Goal: Task Accomplishment & Management: Complete application form

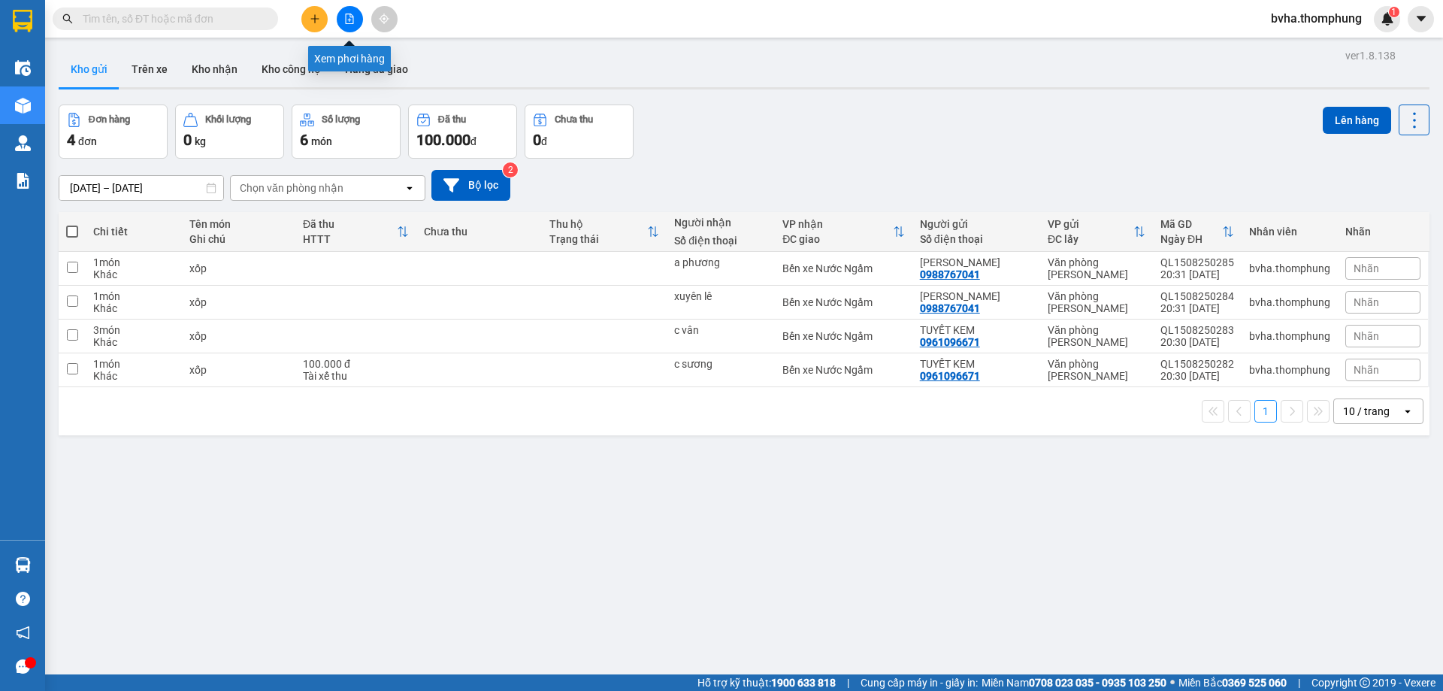
click at [348, 15] on icon "file-add" at bounding box center [349, 19] width 11 height 11
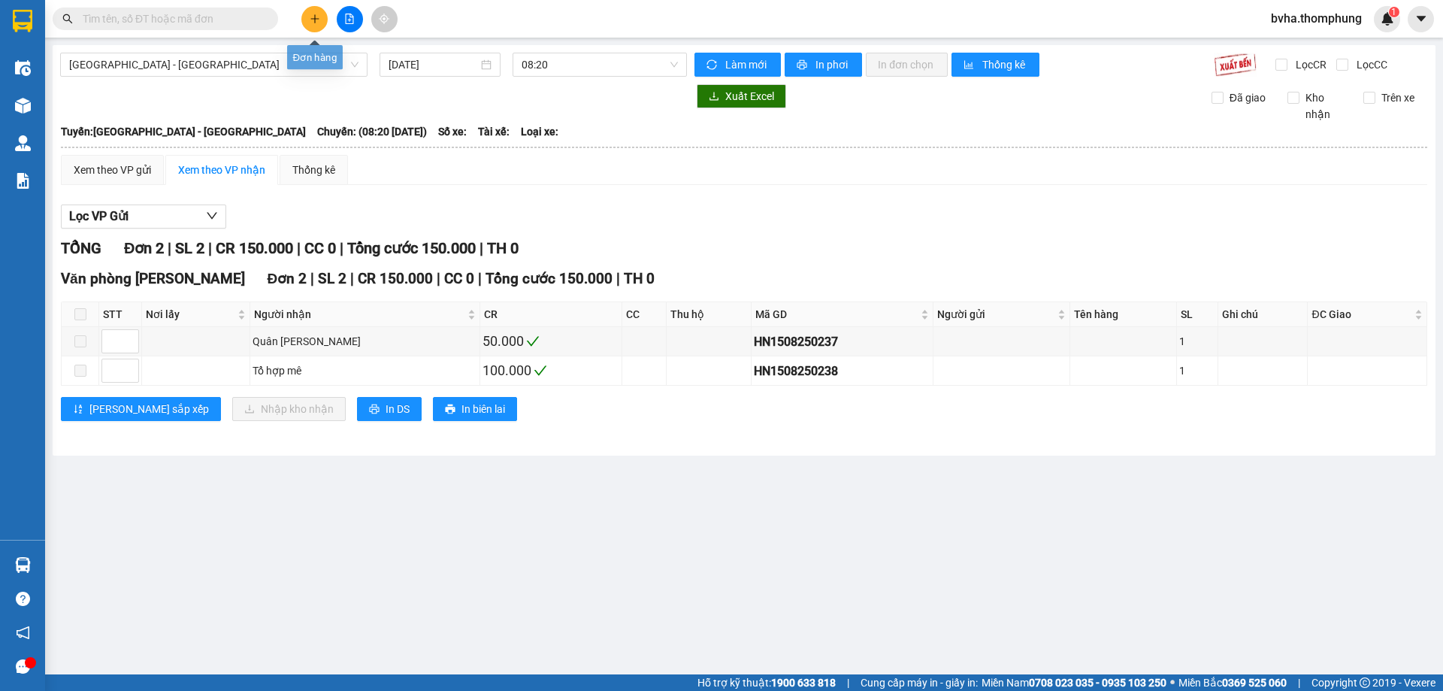
click at [313, 23] on icon "plus" at bounding box center [315, 19] width 11 height 11
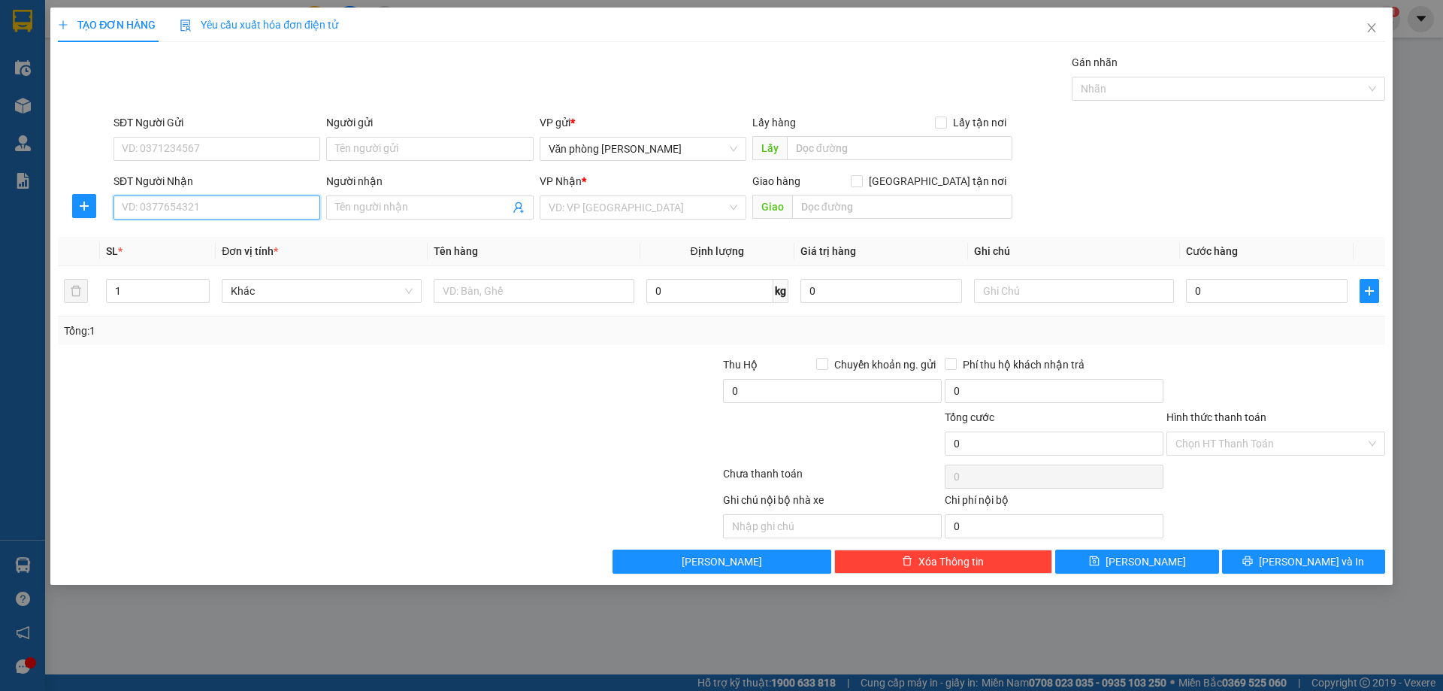
click at [260, 214] on input "SĐT Người Nhận" at bounding box center [216, 207] width 207 height 24
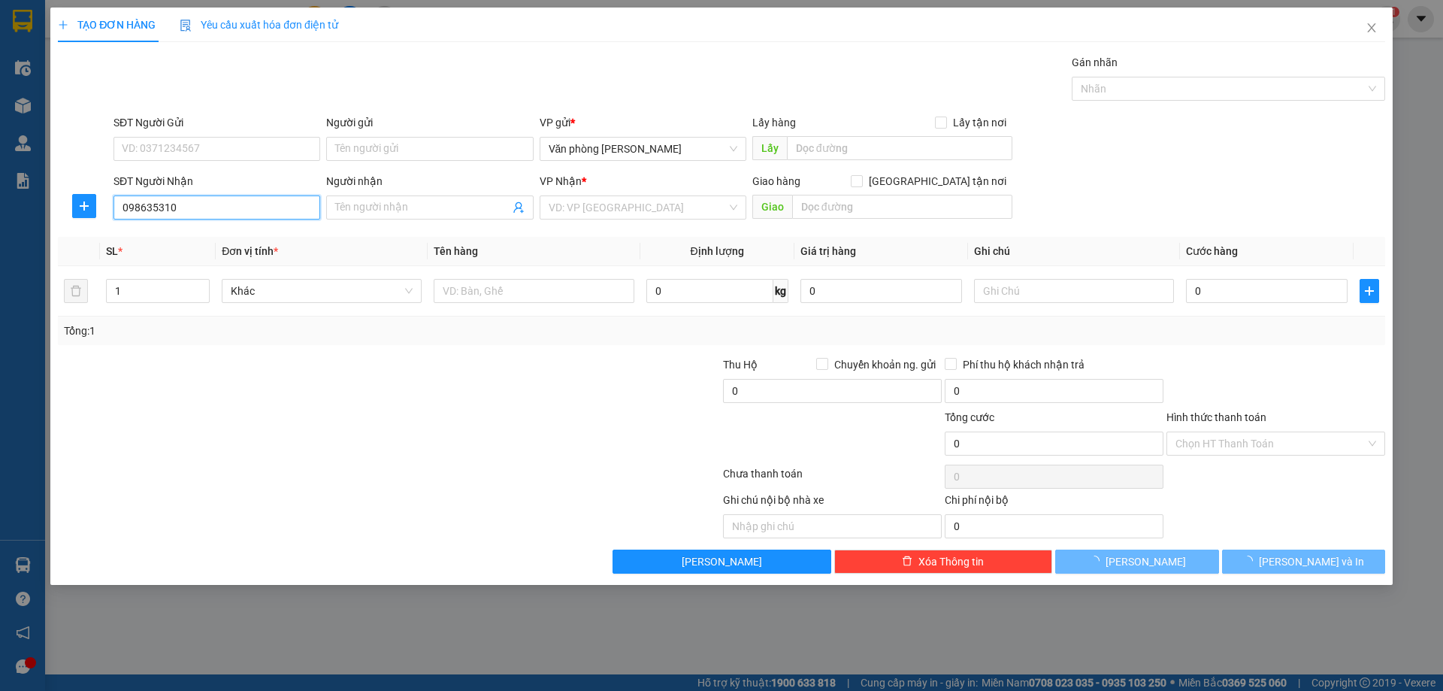
type input "0986353105"
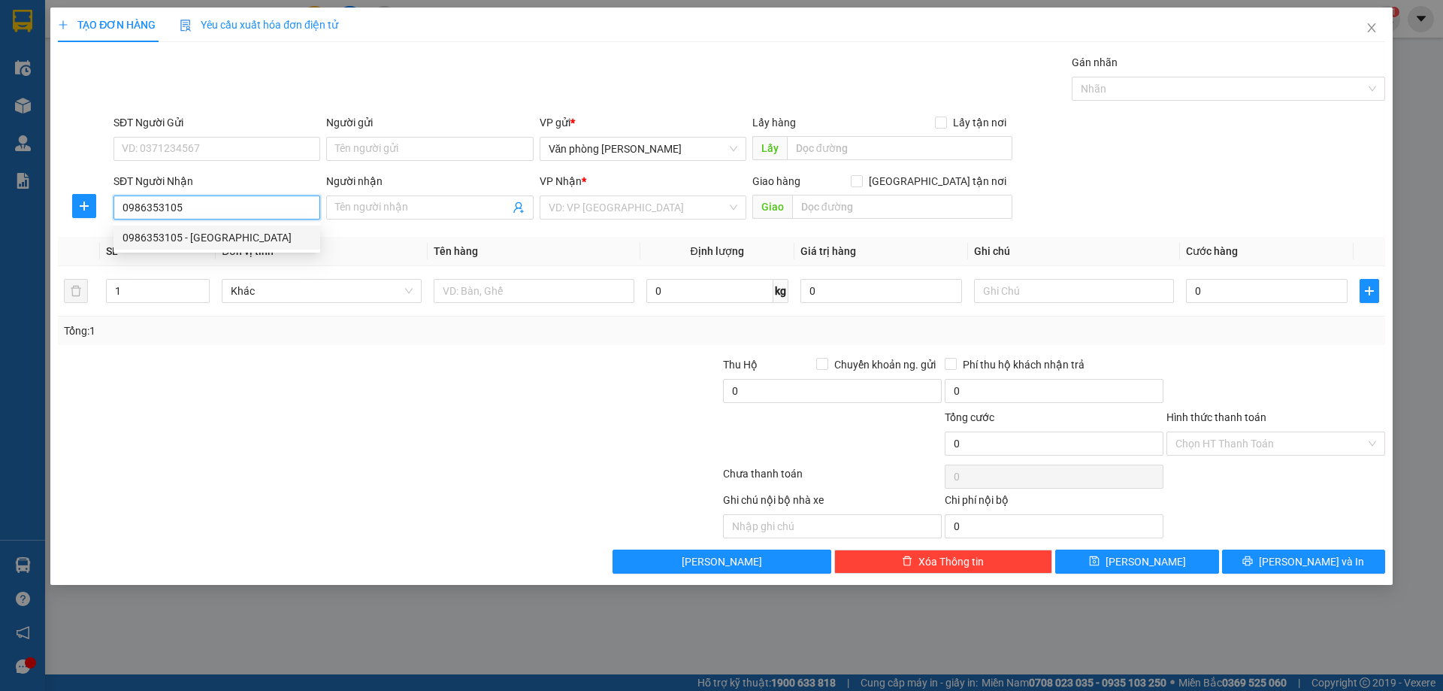
click at [242, 244] on div "0986353105 - [GEOGRAPHIC_DATA]" at bounding box center [217, 237] width 189 height 17
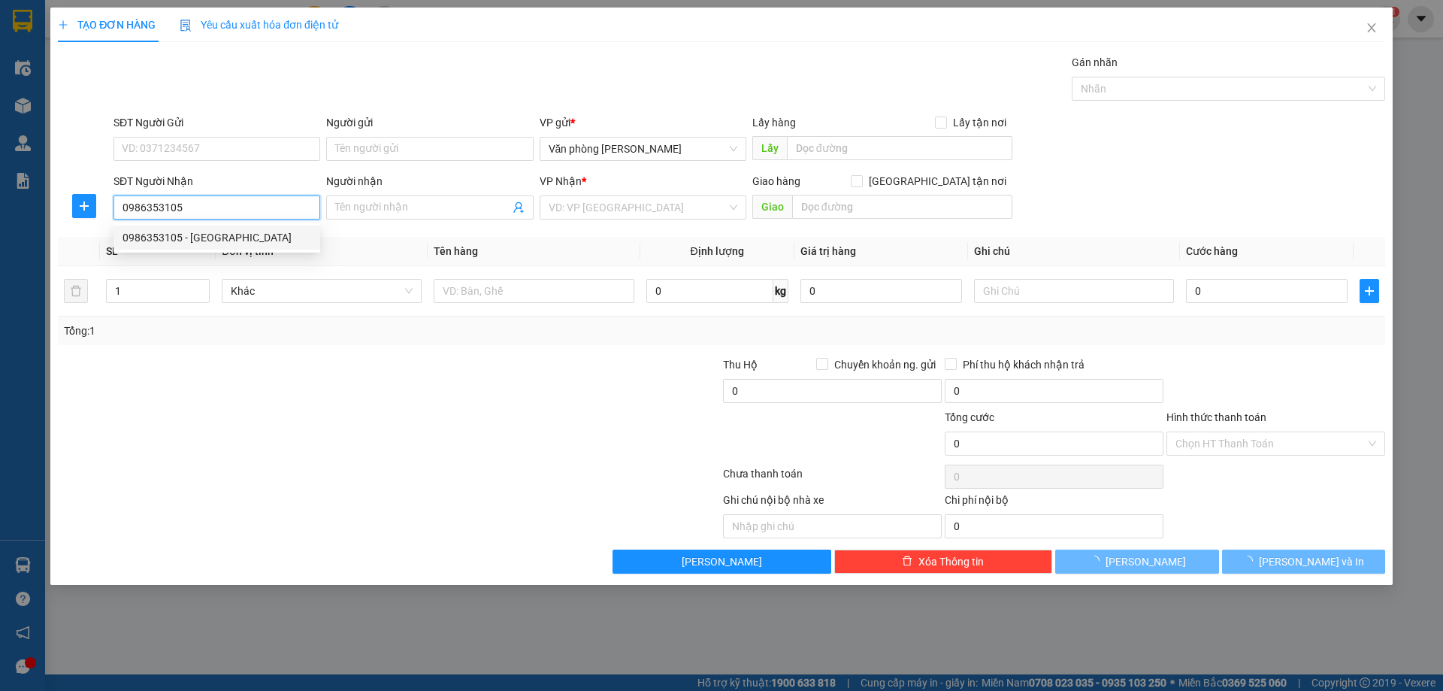
type input "[GEOGRAPHIC_DATA]"
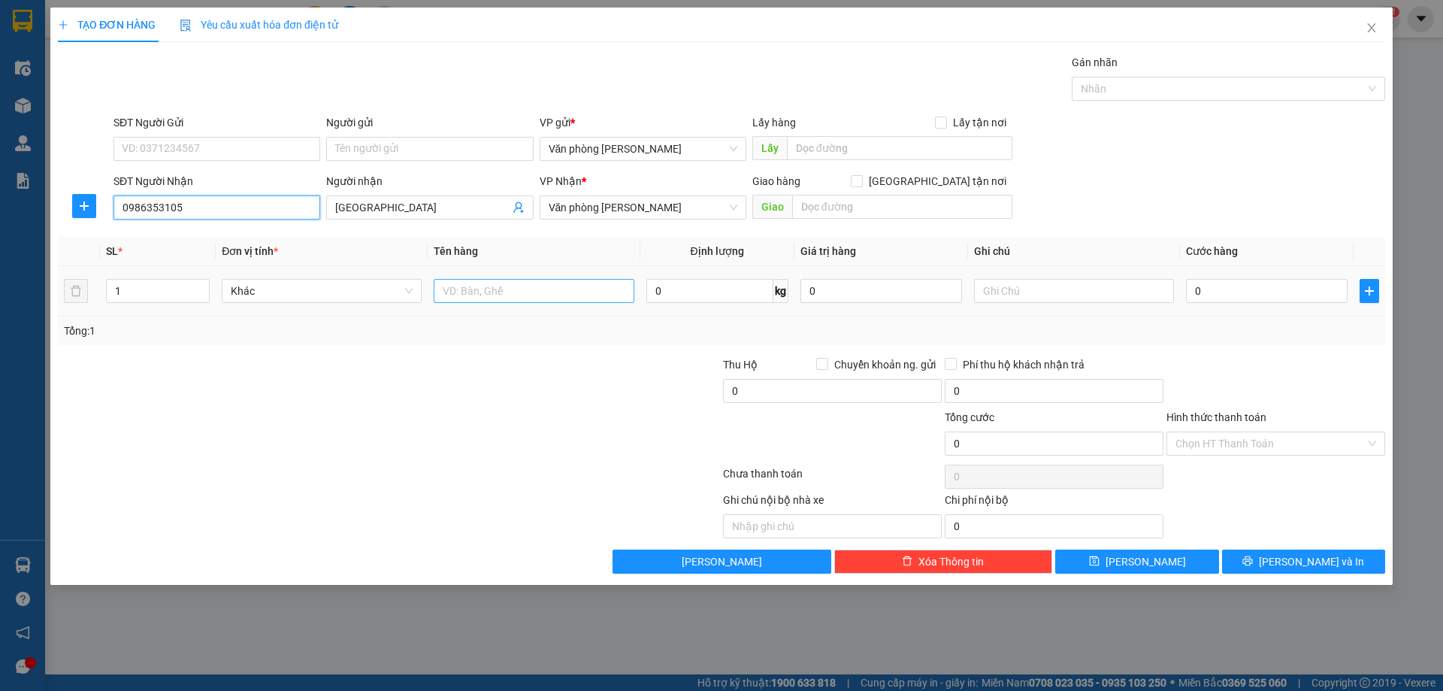
type input "0986353105"
click at [560, 298] on input "text" at bounding box center [534, 291] width 200 height 24
type input "xốp"
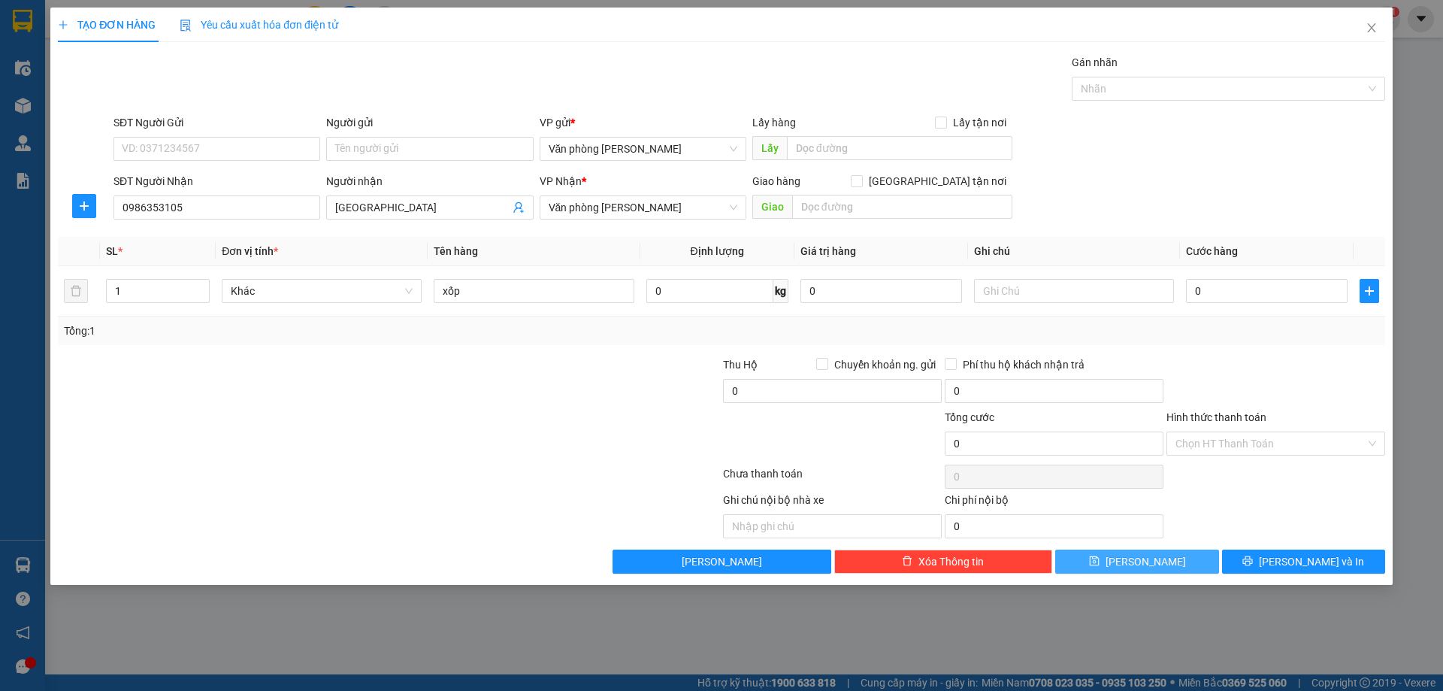
click at [1175, 570] on button "[PERSON_NAME]" at bounding box center [1136, 561] width 163 height 24
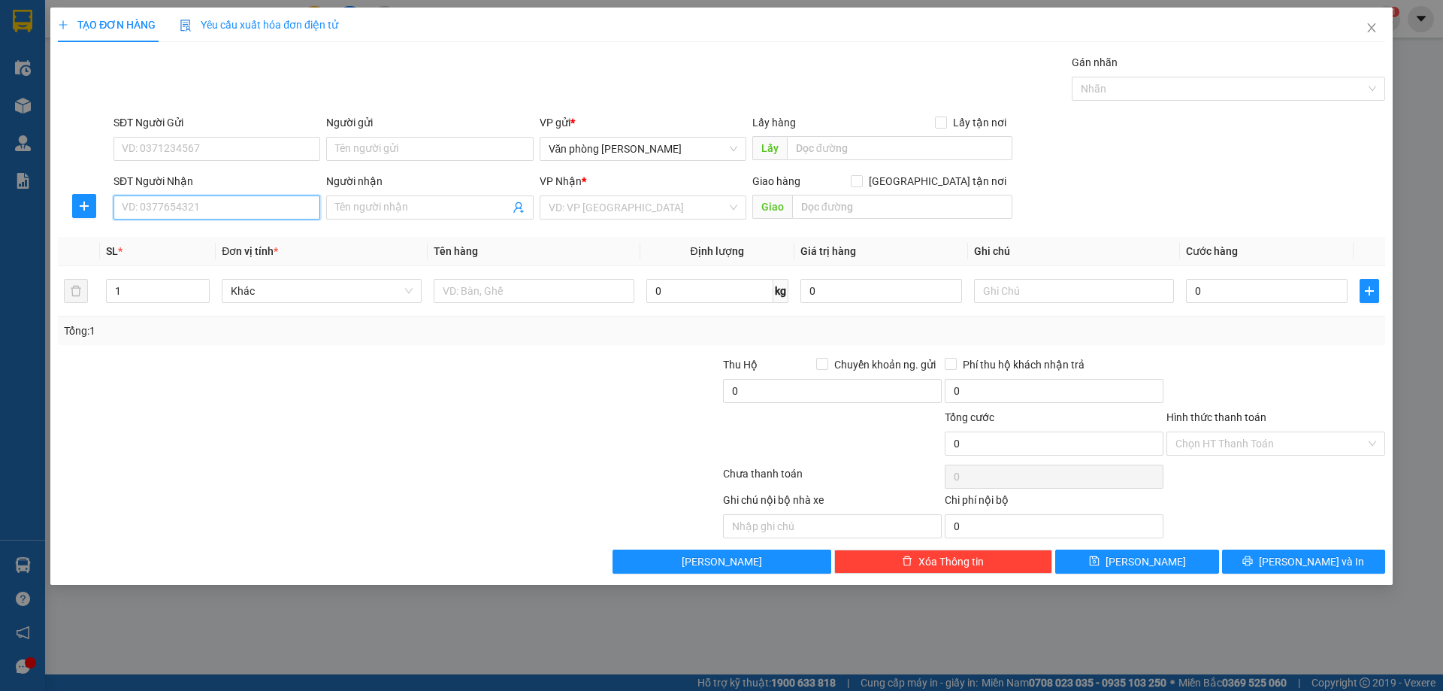
click at [279, 211] on input "SĐT Người Nhận" at bounding box center [216, 207] width 207 height 24
click at [404, 212] on input "Người nhận" at bounding box center [422, 207] width 174 height 17
type input "tuấn thu"
click at [214, 211] on input "SĐT Người Nhận" at bounding box center [216, 207] width 207 height 24
type input "0974229001"
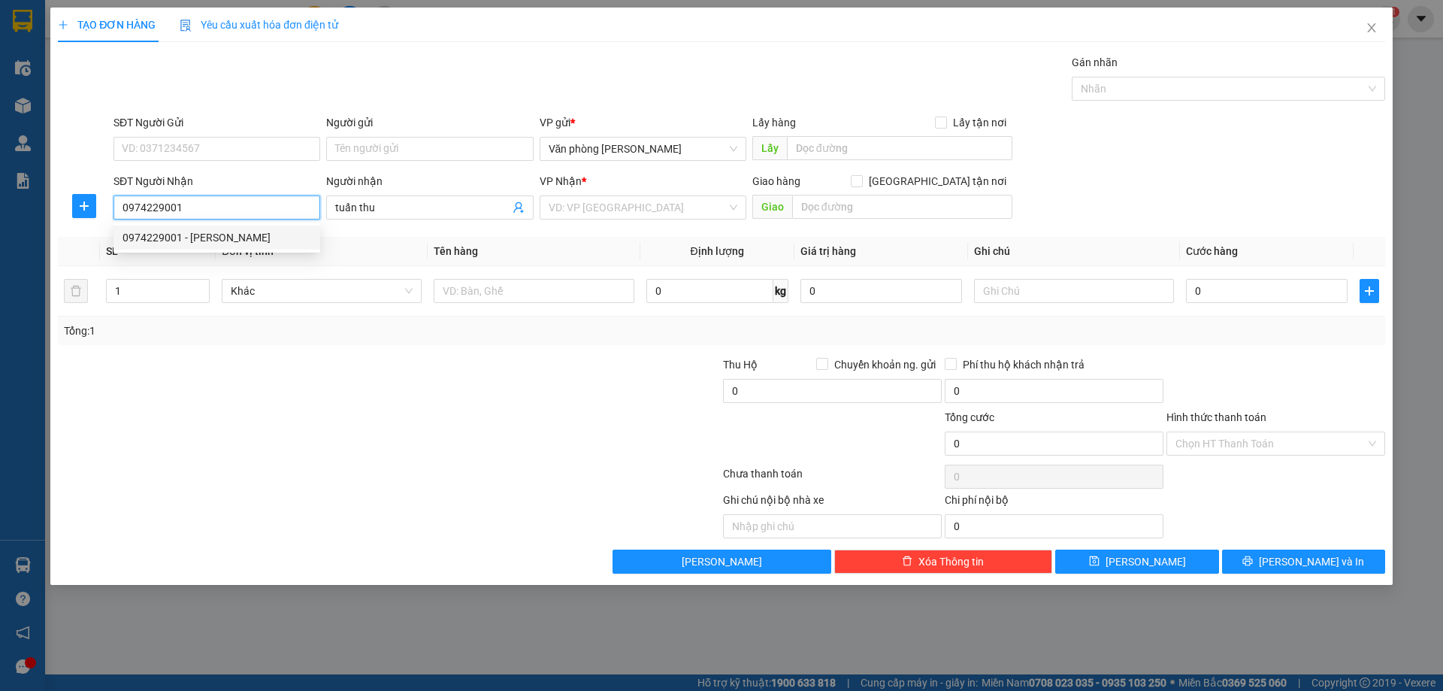
click at [202, 242] on div "0974229001 - [PERSON_NAME]" at bounding box center [217, 237] width 189 height 17
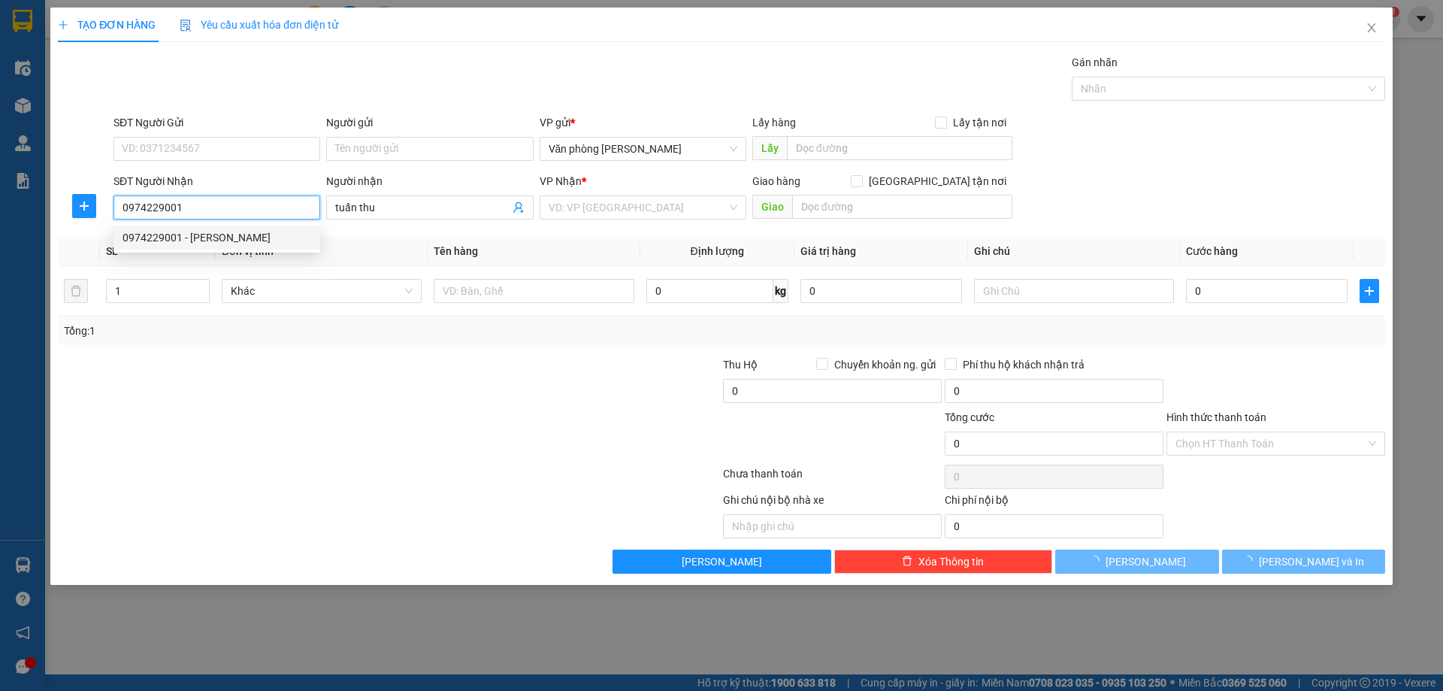
type input "TUẤN THU"
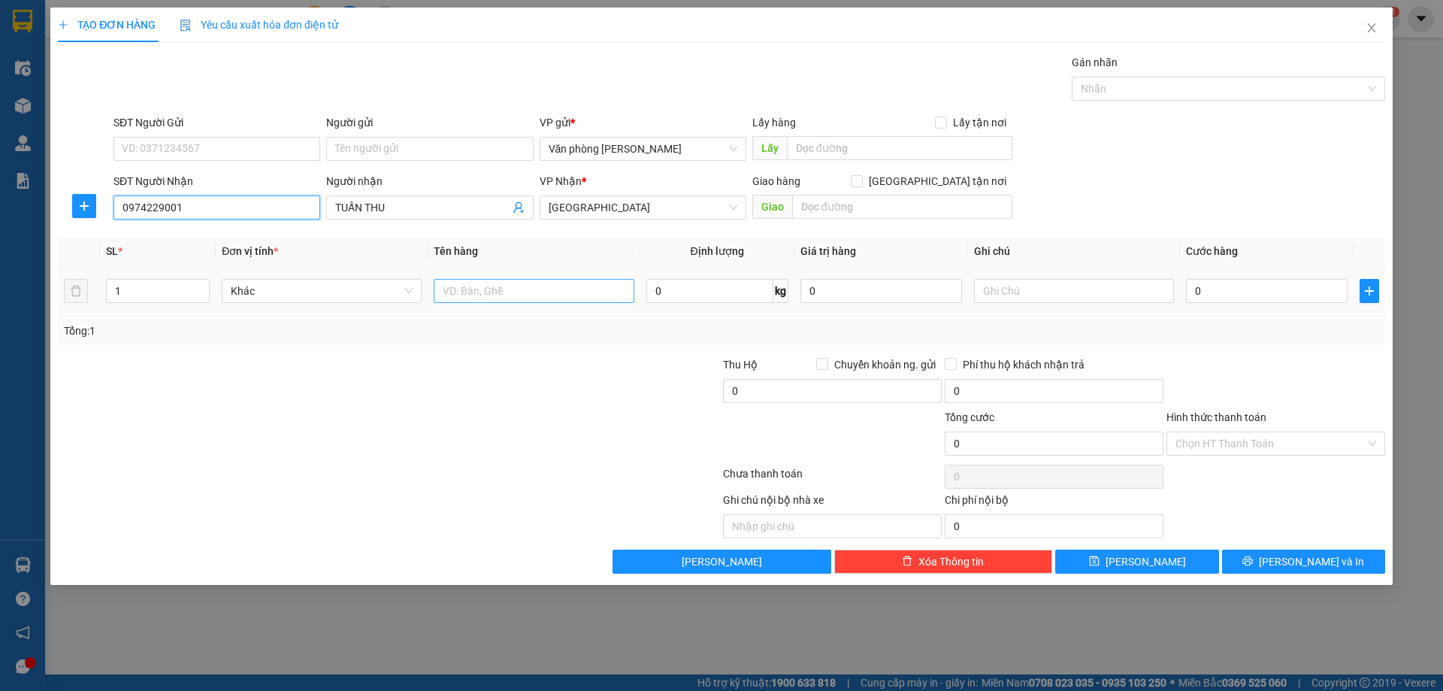
type input "0974229001"
click at [516, 298] on input "text" at bounding box center [534, 291] width 200 height 24
click at [85, 300] on tr "1 Khác 0 kg 0 0" at bounding box center [721, 291] width 1327 height 50
type input "2"
click at [539, 283] on input "text" at bounding box center [534, 291] width 200 height 24
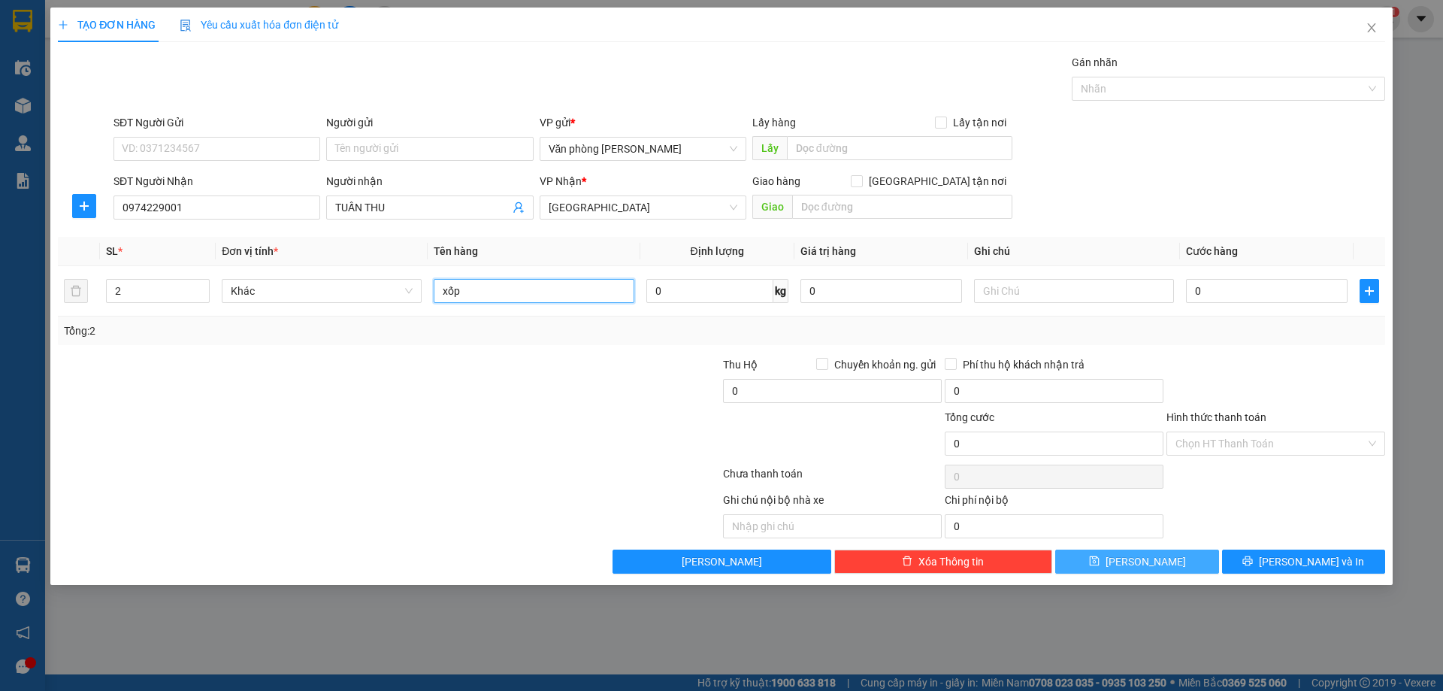
type input "xốp"
click at [1160, 561] on button "[PERSON_NAME]" at bounding box center [1136, 561] width 163 height 24
type input "1"
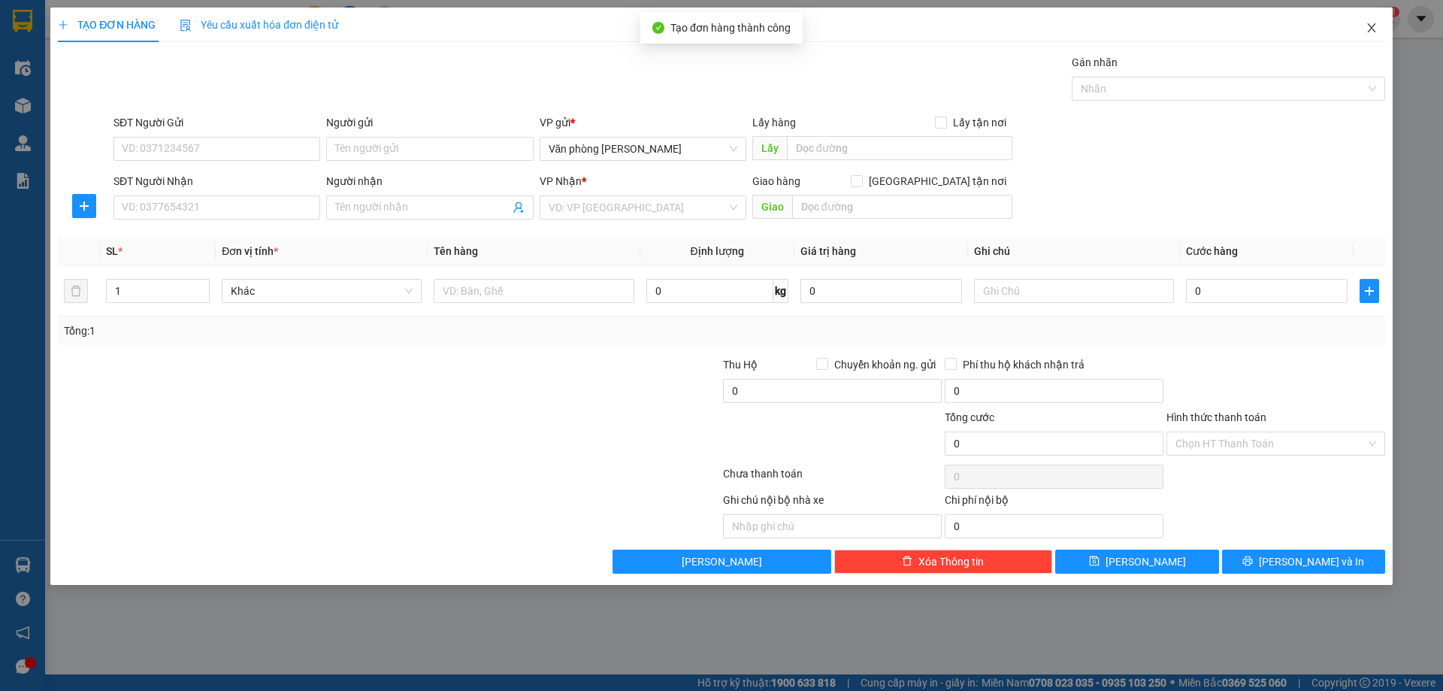
click at [1369, 27] on icon "close" at bounding box center [1372, 28] width 12 height 12
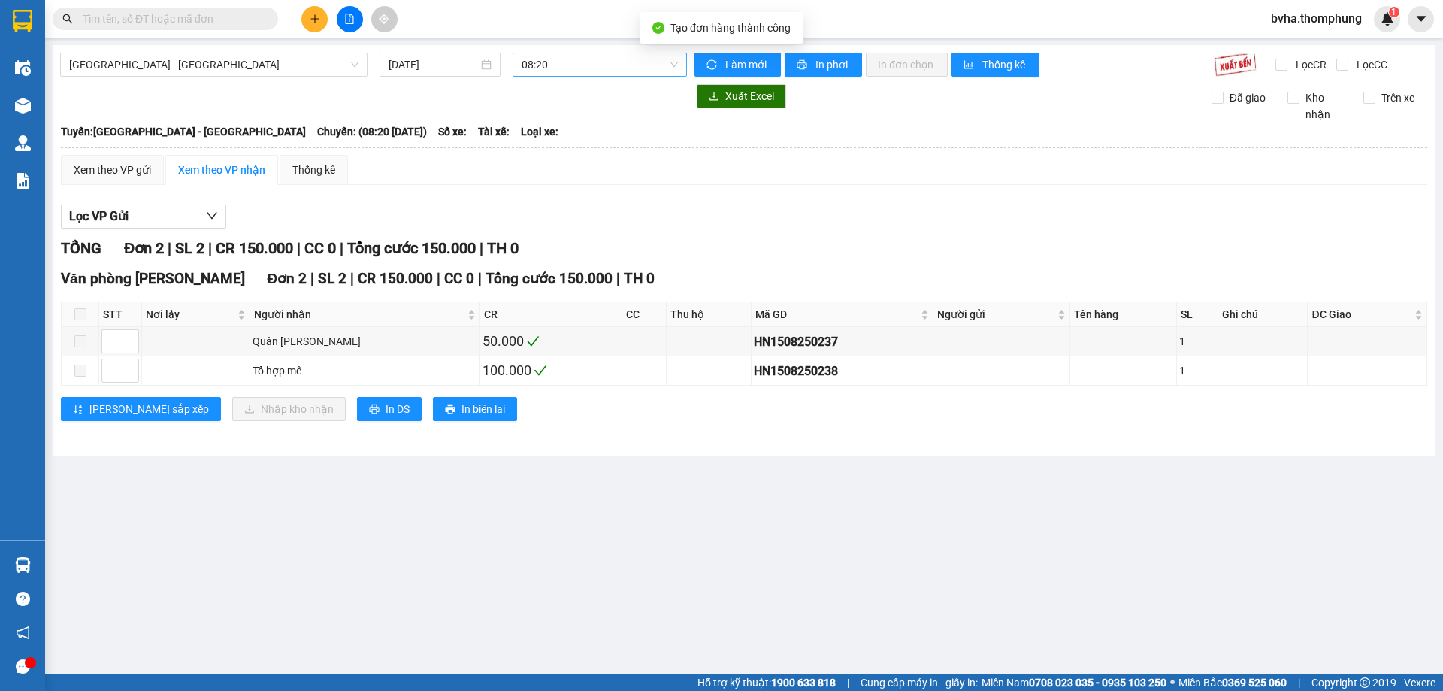
click at [586, 68] on span "08:20" at bounding box center [600, 64] width 156 height 23
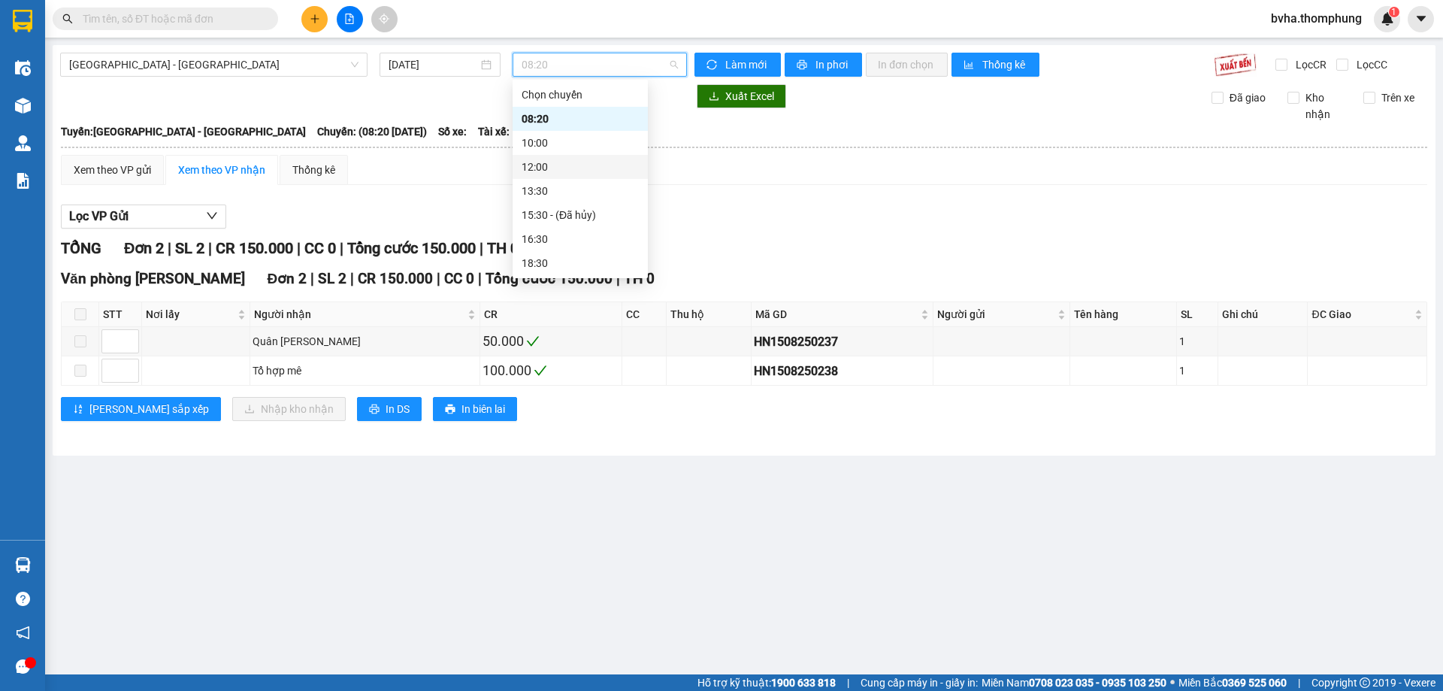
click at [558, 159] on div "12:00" at bounding box center [580, 167] width 117 height 17
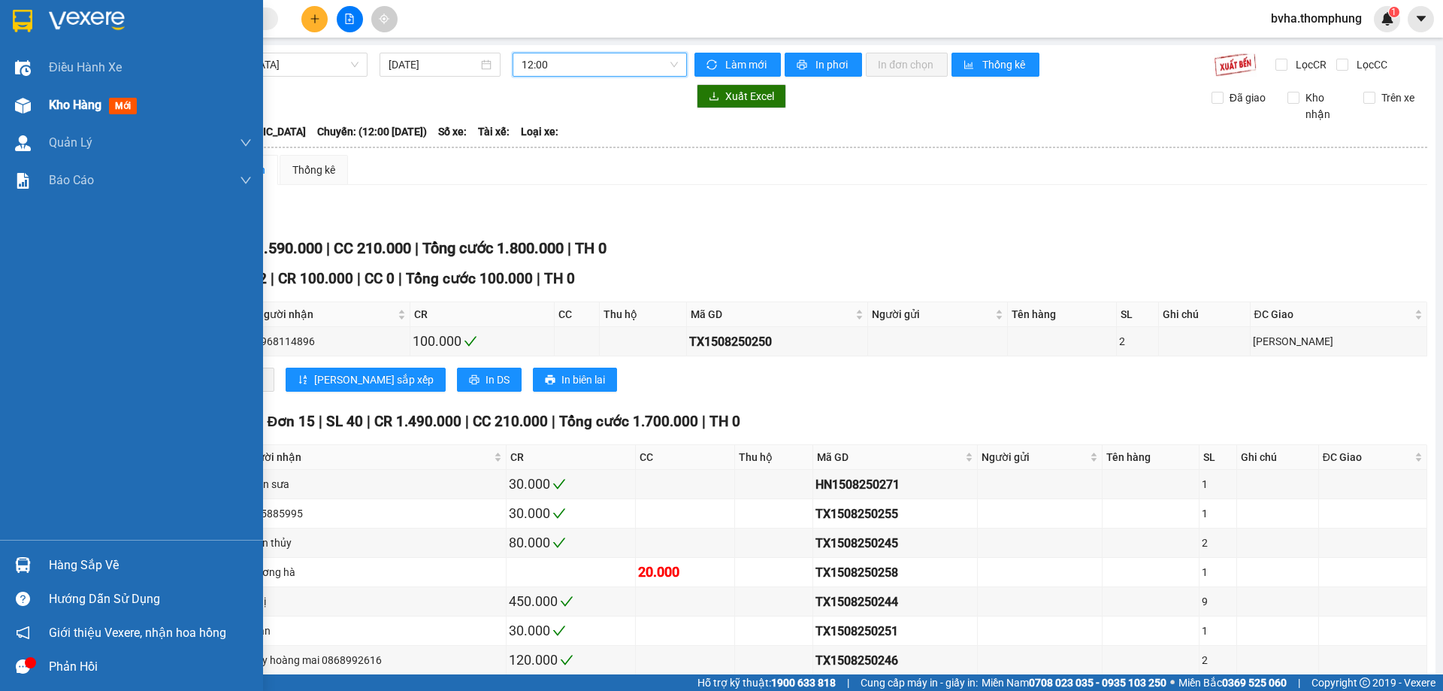
click at [40, 100] on div "Kho hàng mới" at bounding box center [131, 105] width 263 height 38
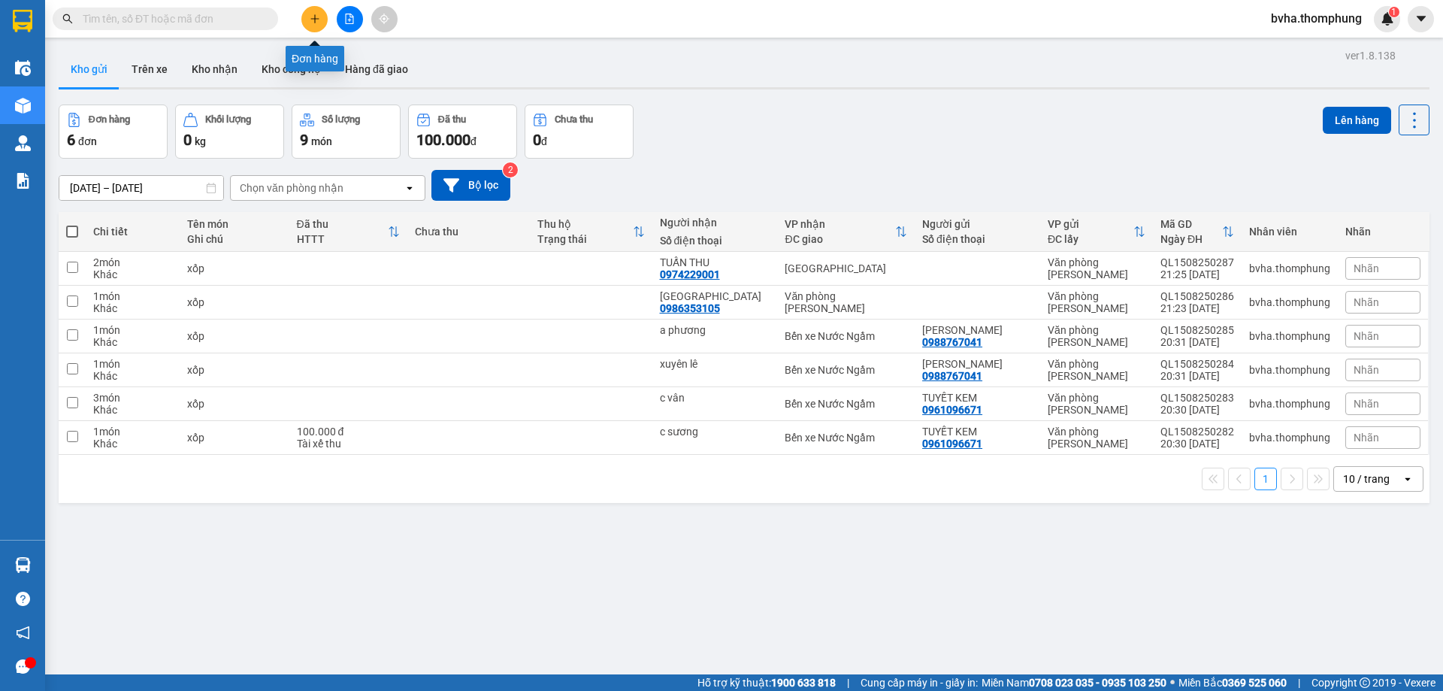
click at [318, 22] on icon "plus" at bounding box center [315, 19] width 11 height 11
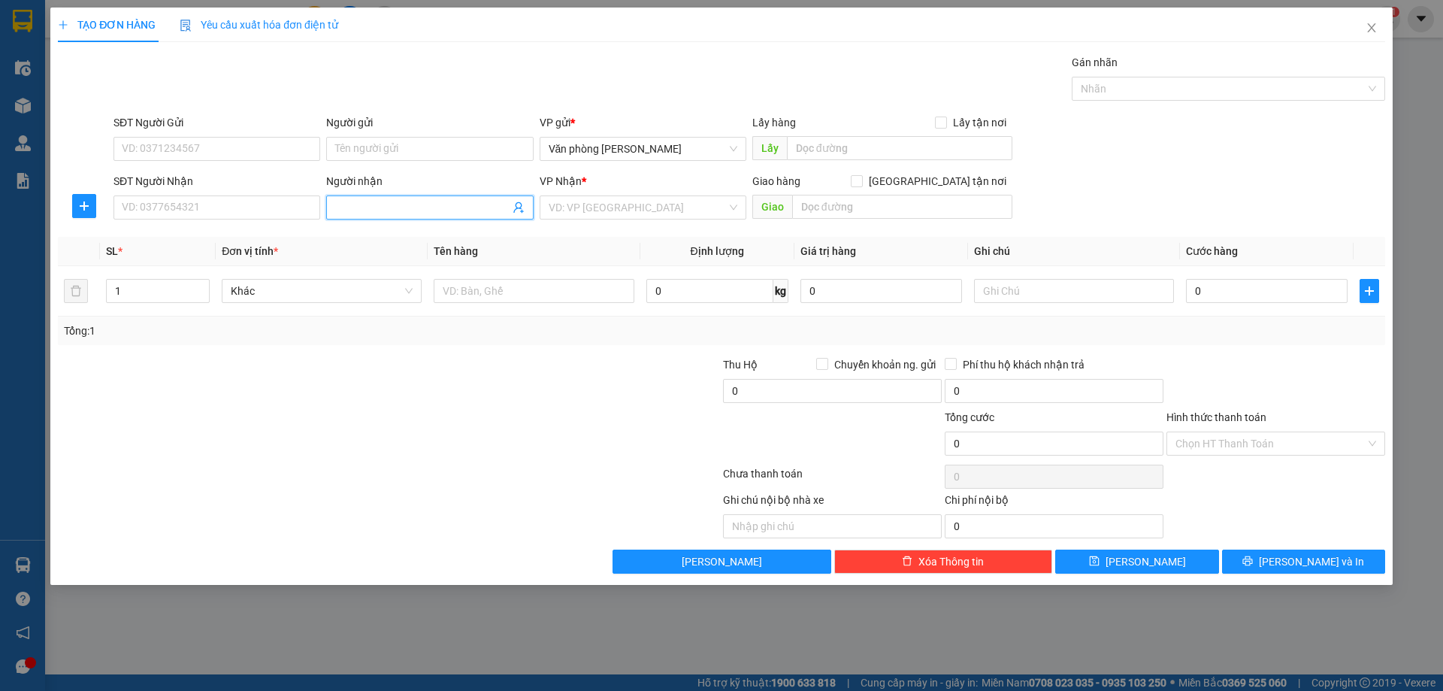
click at [368, 201] on input "Người nhận" at bounding box center [422, 207] width 174 height 17
click at [189, 206] on input "SĐT Người Nhận" at bounding box center [216, 207] width 207 height 24
type input "0967519788"
click at [359, 213] on input "Người nhận" at bounding box center [422, 207] width 174 height 17
type input "a trường 0967649788"
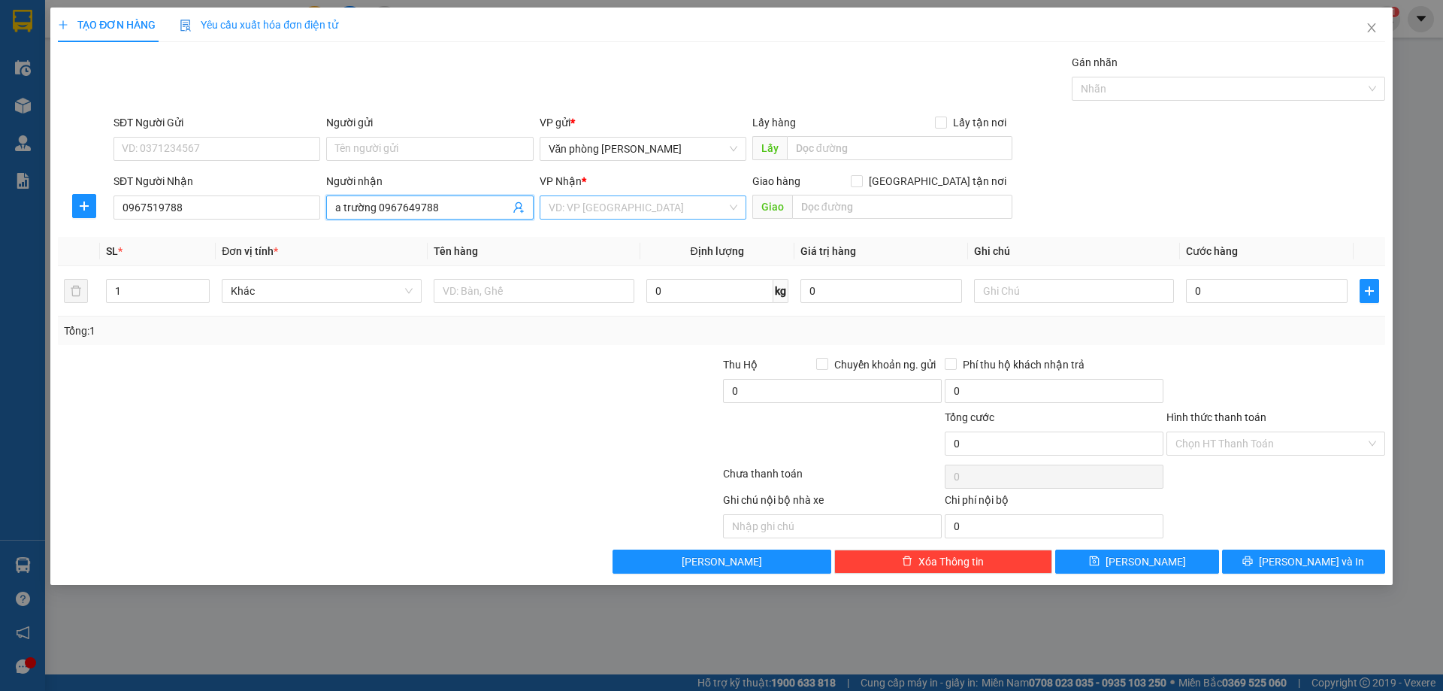
click at [619, 205] on input "search" at bounding box center [638, 207] width 178 height 23
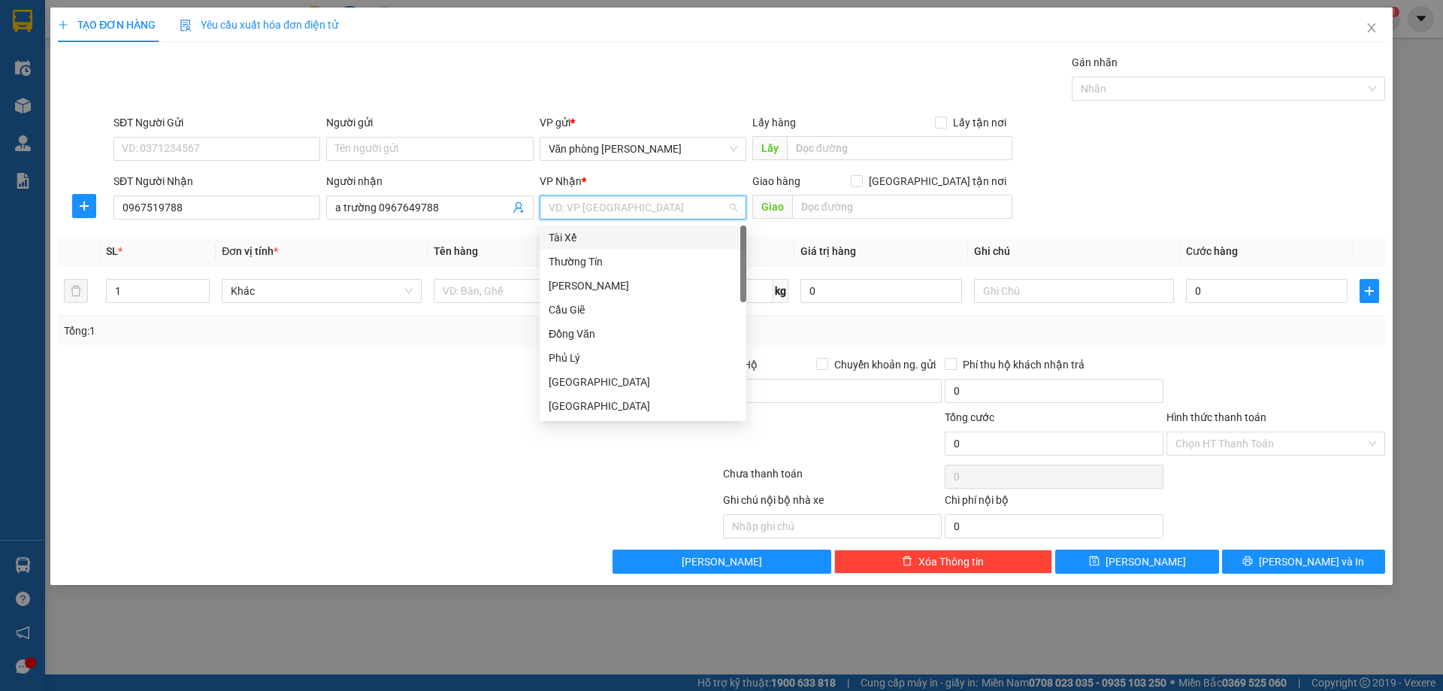
type input "b"
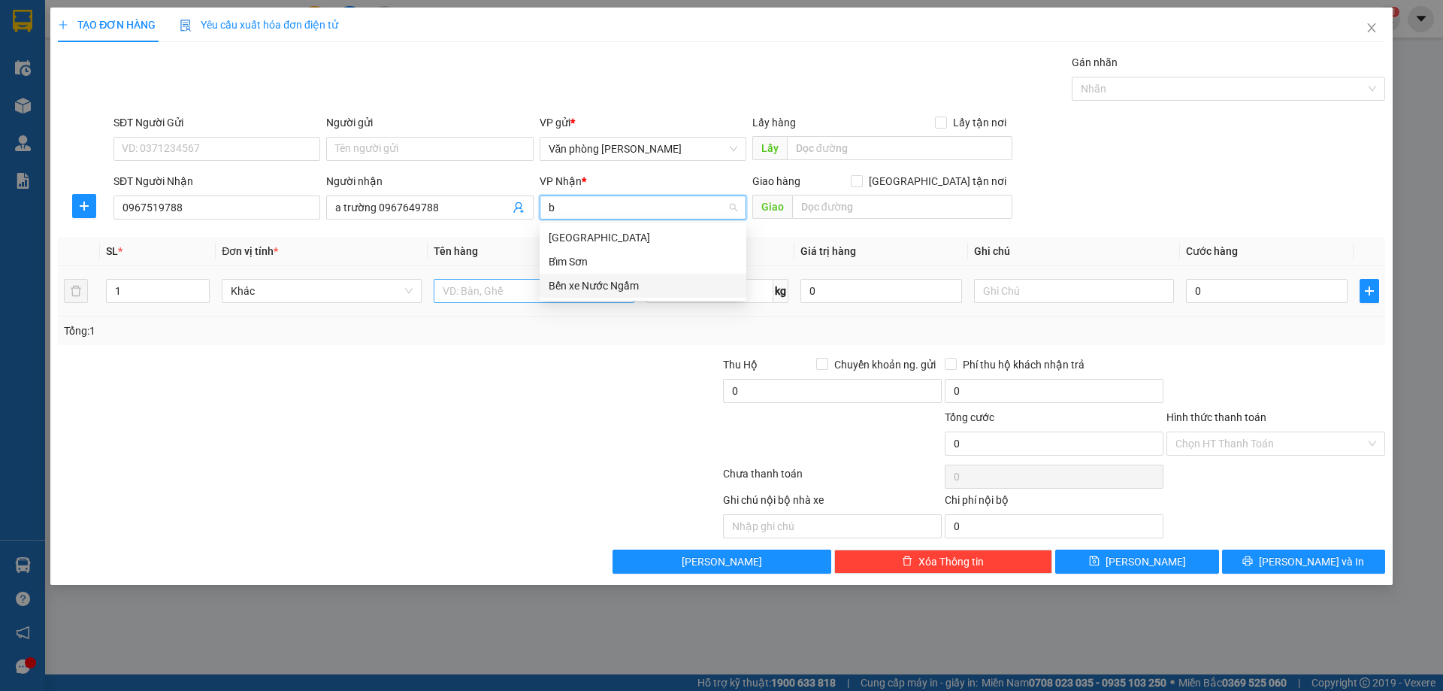
click at [585, 285] on div "Bến xe Nước Ngầm" at bounding box center [643, 285] width 189 height 17
click at [520, 292] on input "text" at bounding box center [534, 291] width 200 height 24
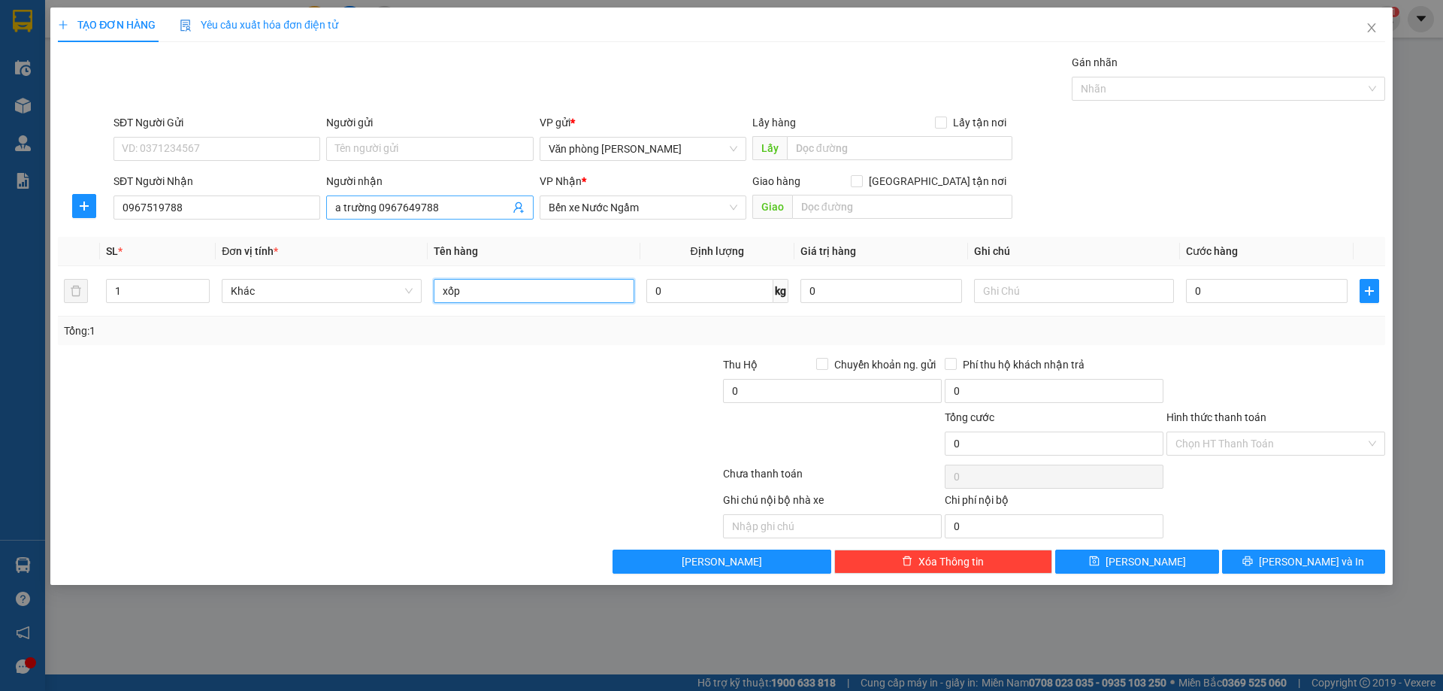
type input "xốp"
click at [461, 210] on input "a trường 0967649788" at bounding box center [422, 207] width 174 height 17
type input "a trường 0967649788 gửi xe [GEOGRAPHIC_DATA]"
click at [1106, 557] on button "[PERSON_NAME]" at bounding box center [1136, 561] width 163 height 24
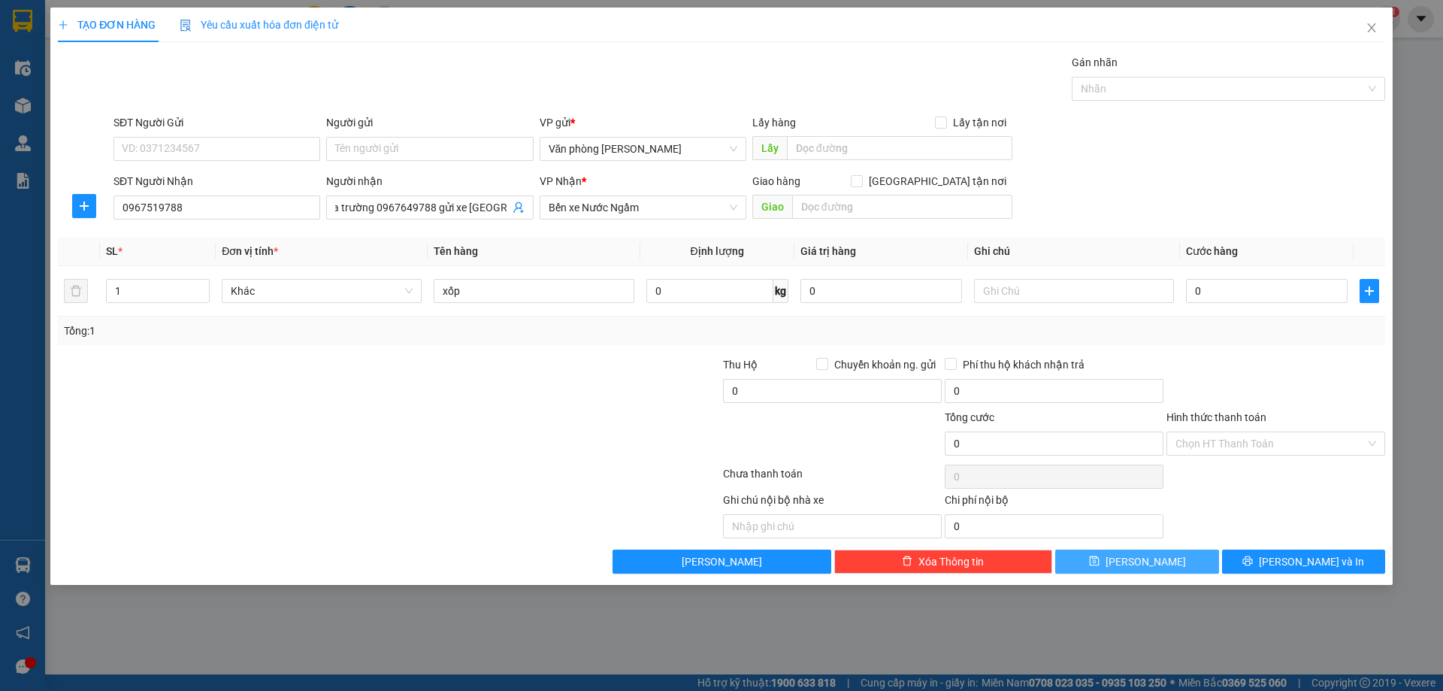
scroll to position [0, 0]
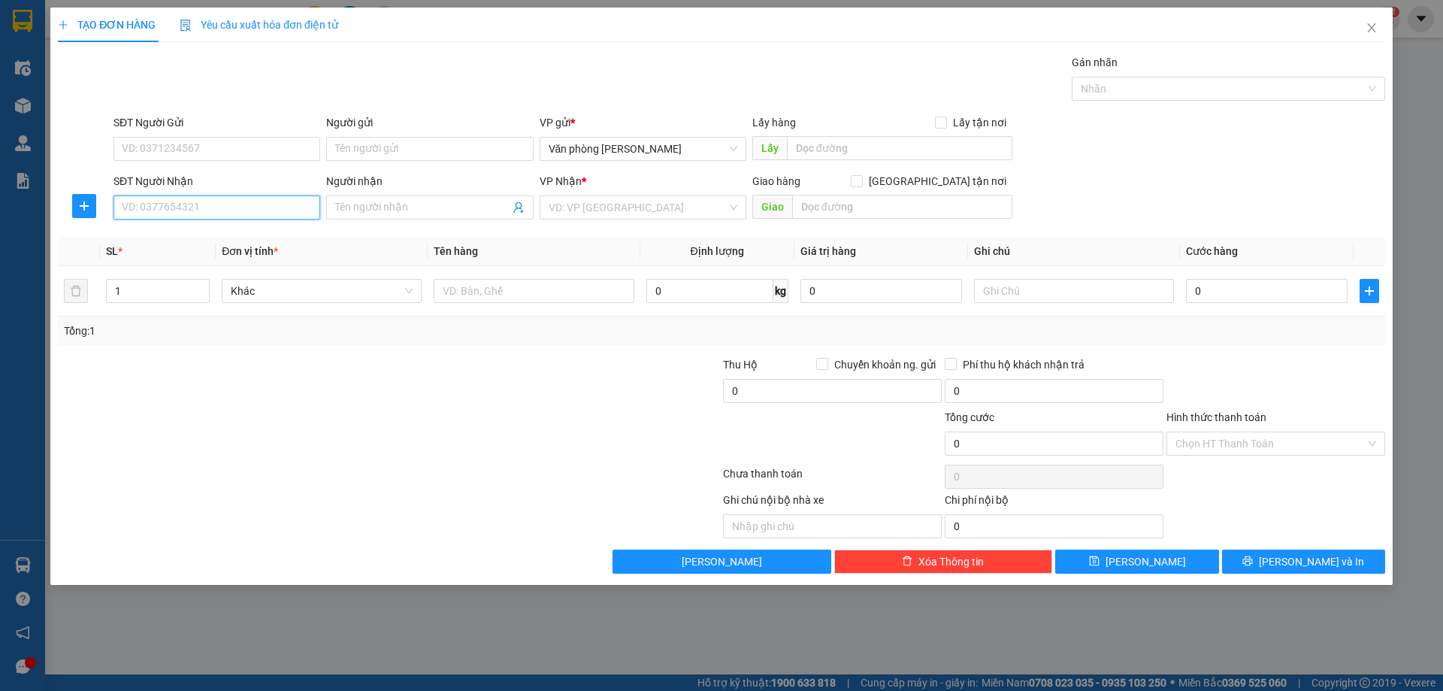
click at [224, 209] on input "SĐT Người Nhận" at bounding box center [216, 207] width 207 height 24
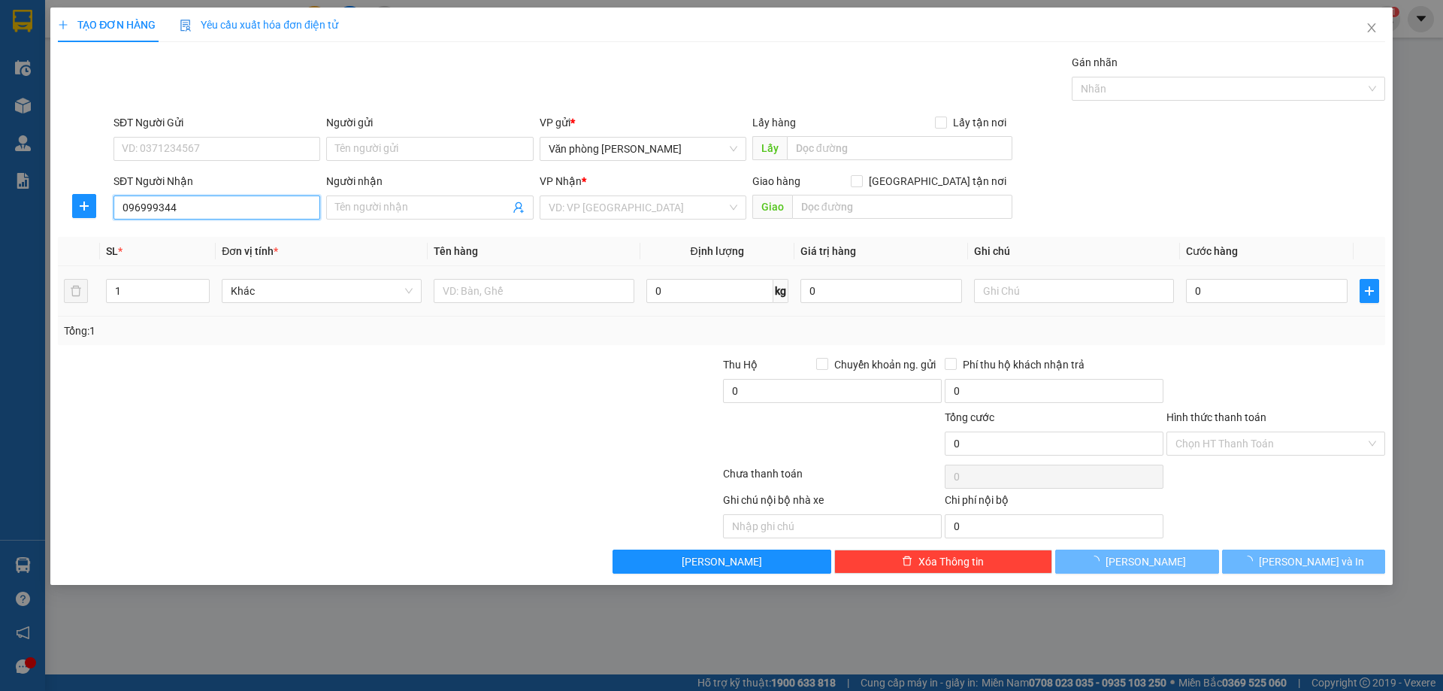
type input "0969993444"
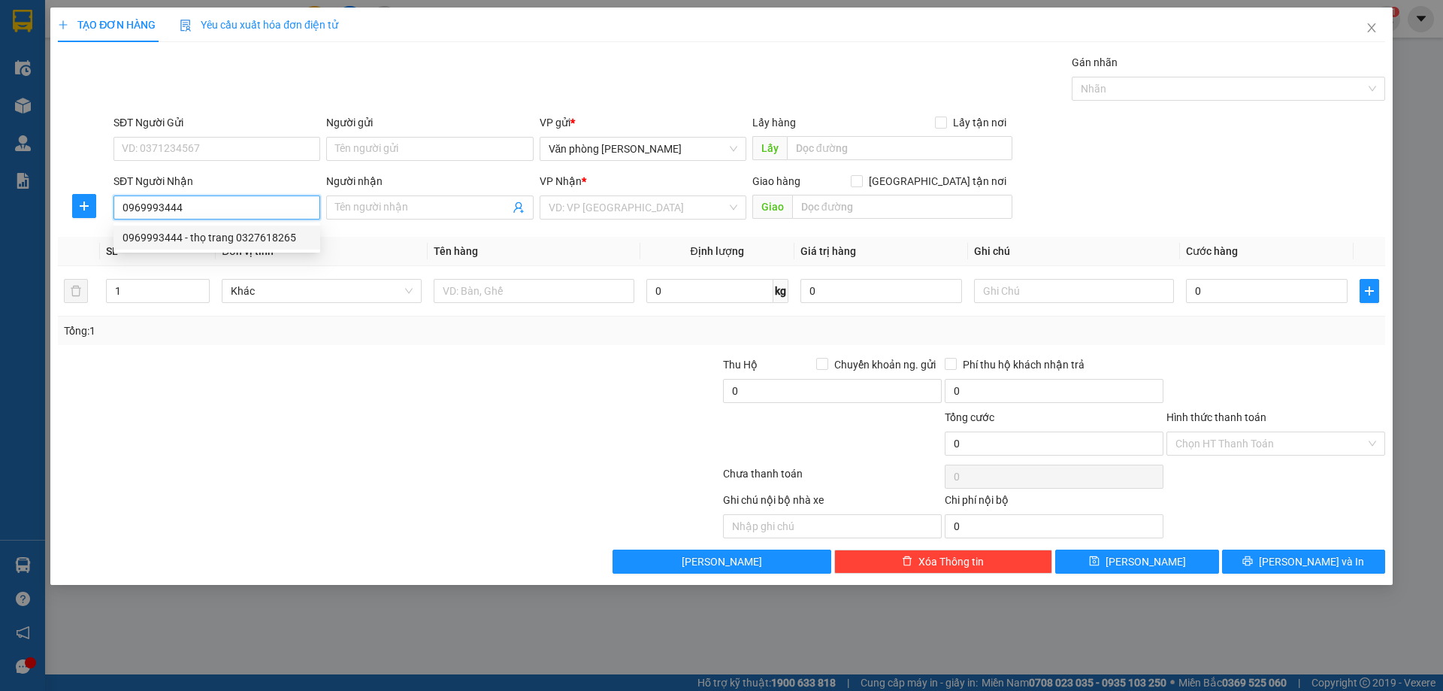
click at [168, 237] on div "0969993444 - thọ trang 0327618265" at bounding box center [217, 237] width 189 height 17
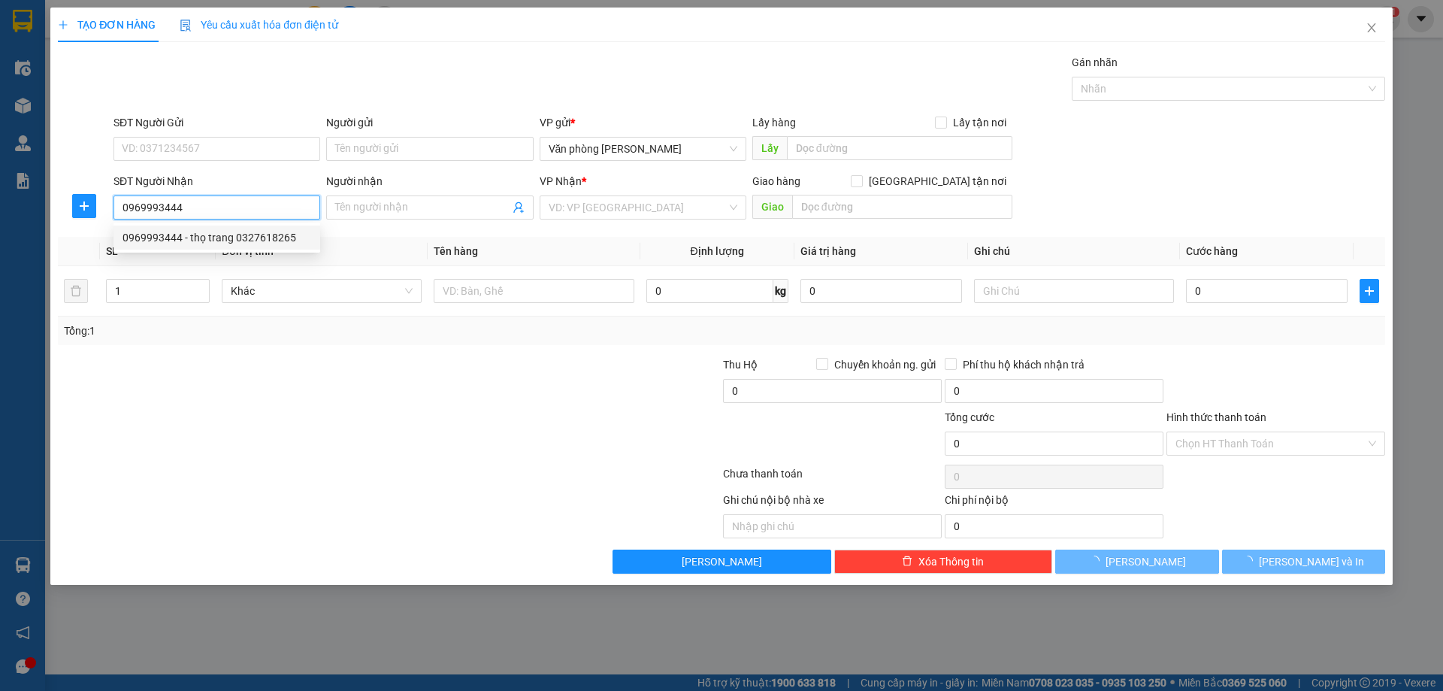
type input "thọ trang 0327618265"
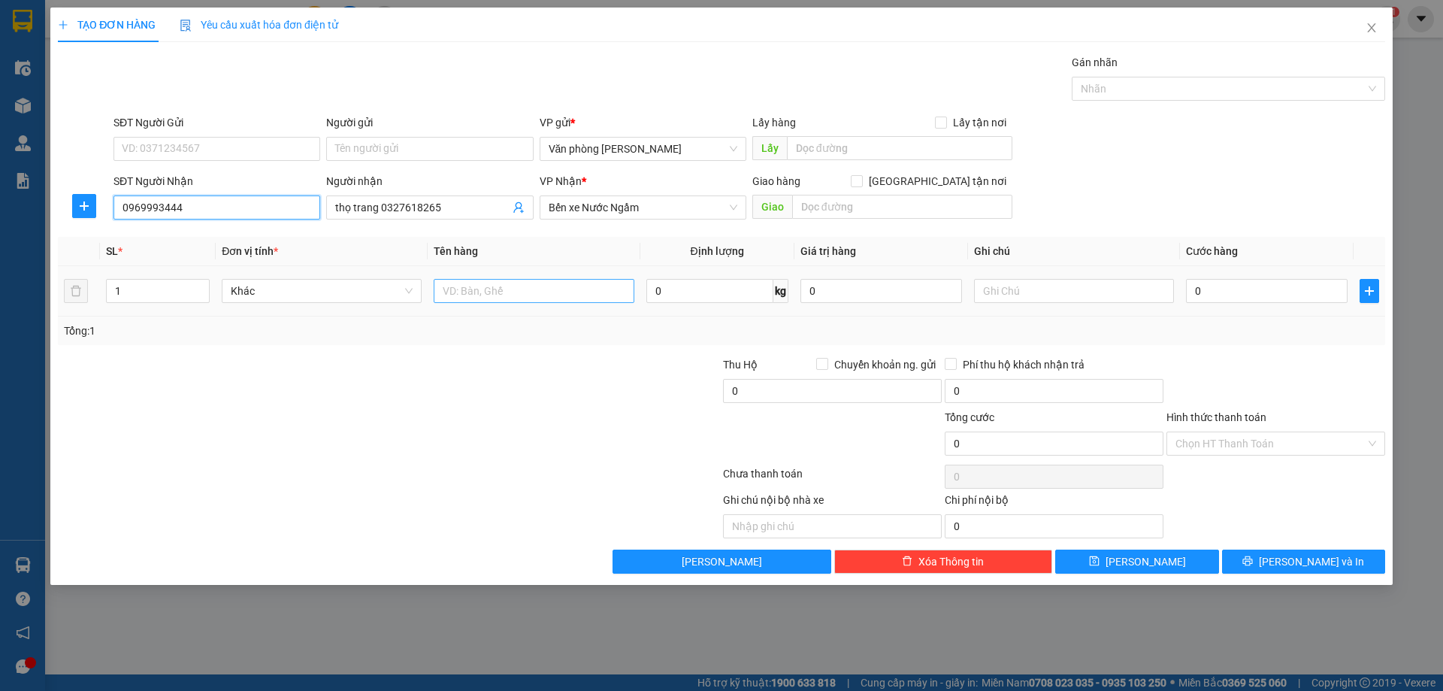
type input "0969993444"
click at [494, 296] on input "text" at bounding box center [534, 291] width 200 height 24
type input "t giấy"
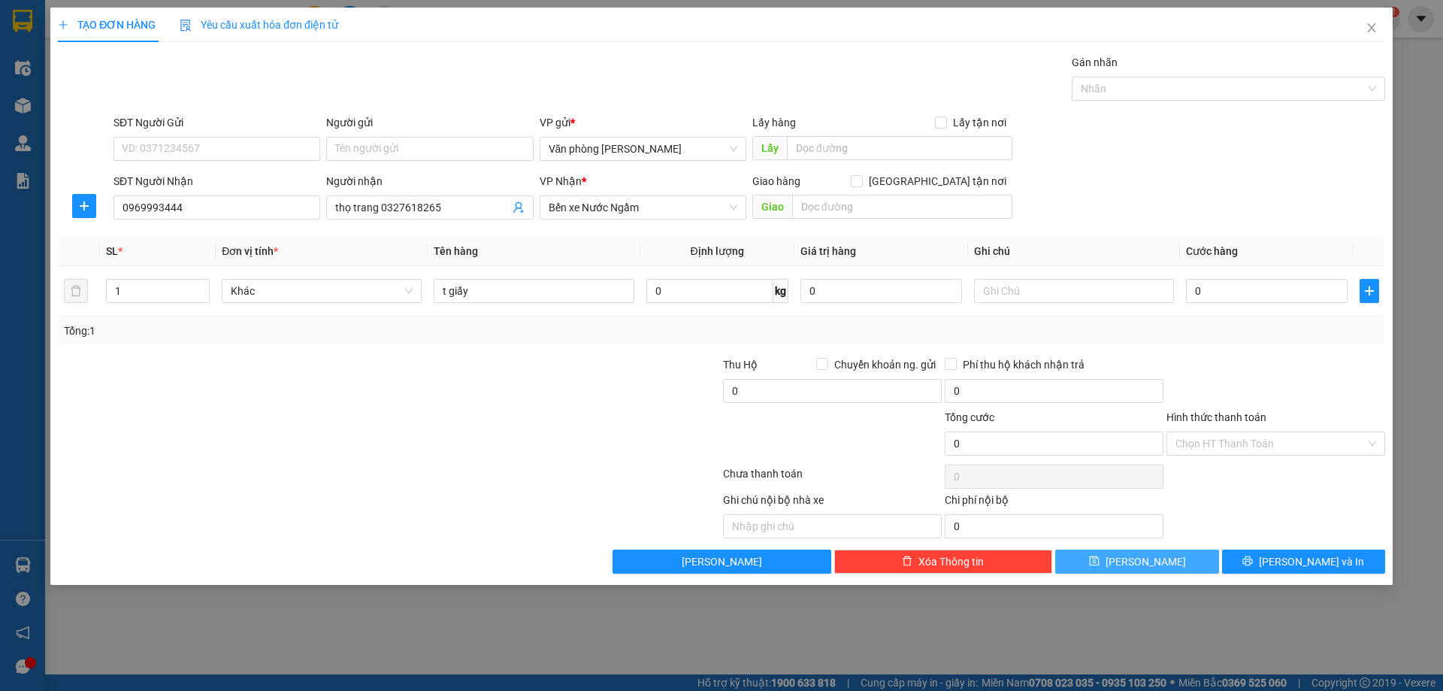
click at [1187, 562] on button "[PERSON_NAME]" at bounding box center [1136, 561] width 163 height 24
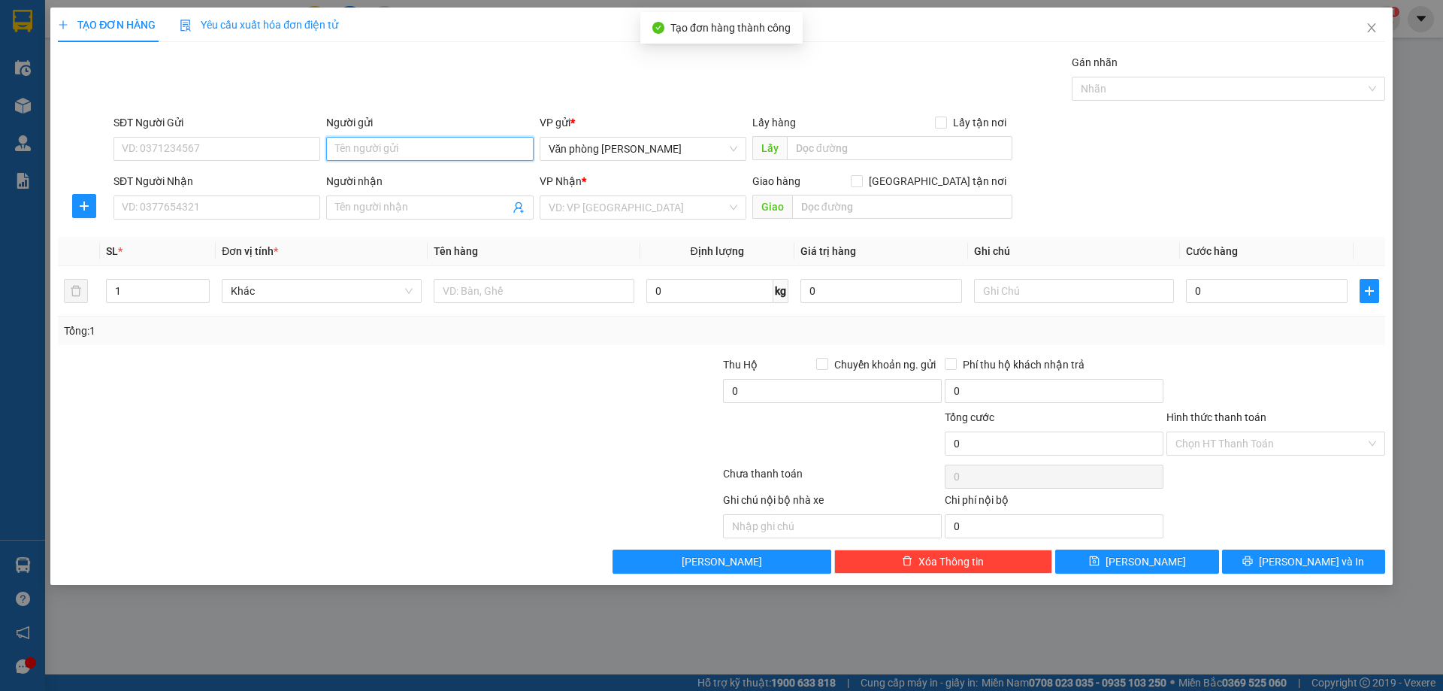
click at [369, 148] on input "Người gửi" at bounding box center [429, 149] width 207 height 24
type input "tuyết"
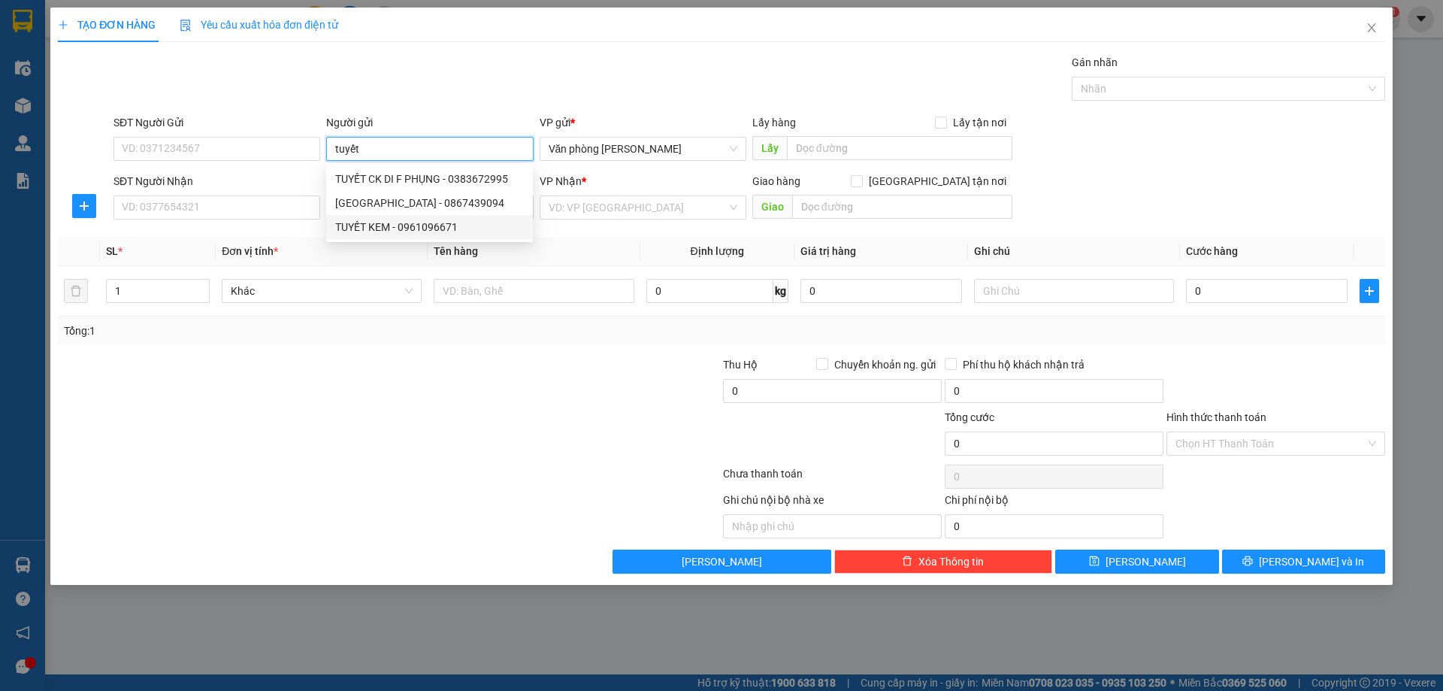
click at [370, 225] on div "TUYẾT KEM - 0961096671" at bounding box center [429, 227] width 189 height 17
type input "0961096671"
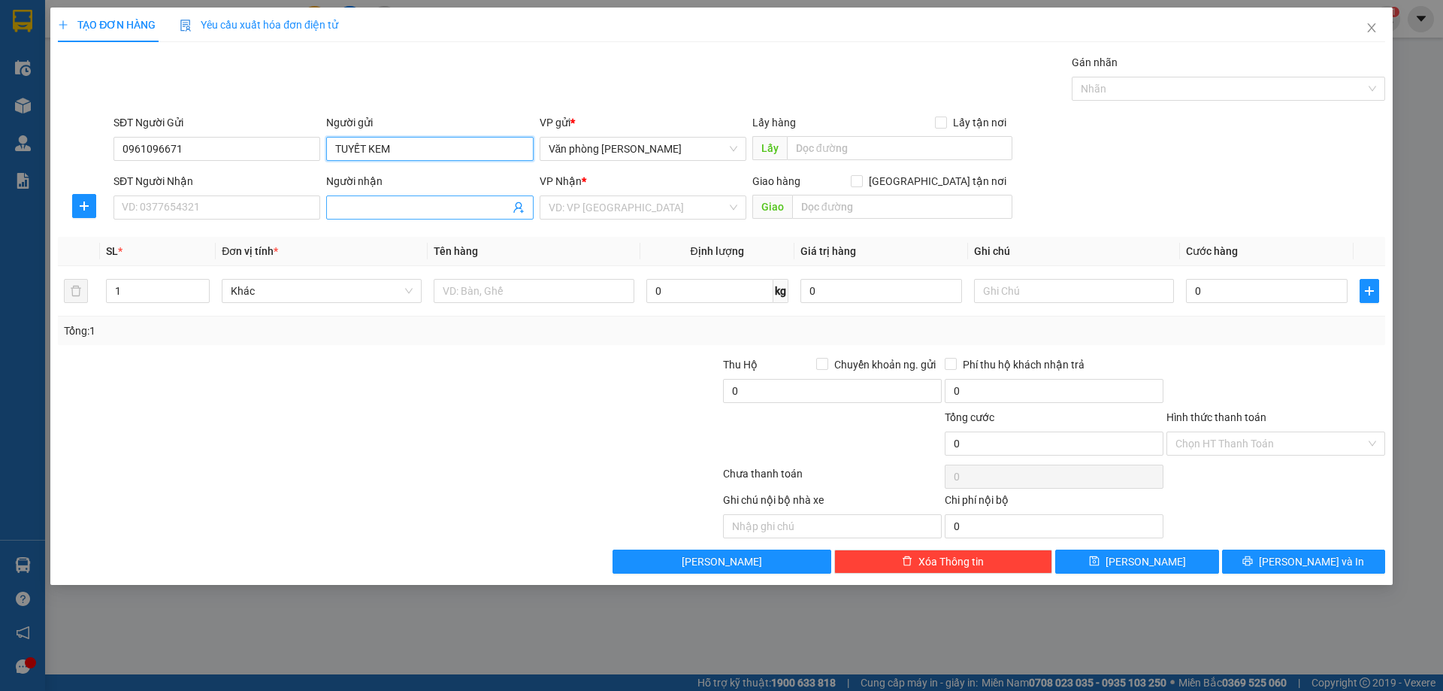
type input "TUYẾT KEM"
click at [386, 209] on input "Người nhận" at bounding box center [422, 207] width 174 height 17
type input "h phương"
click at [583, 206] on input "search" at bounding box center [638, 207] width 178 height 23
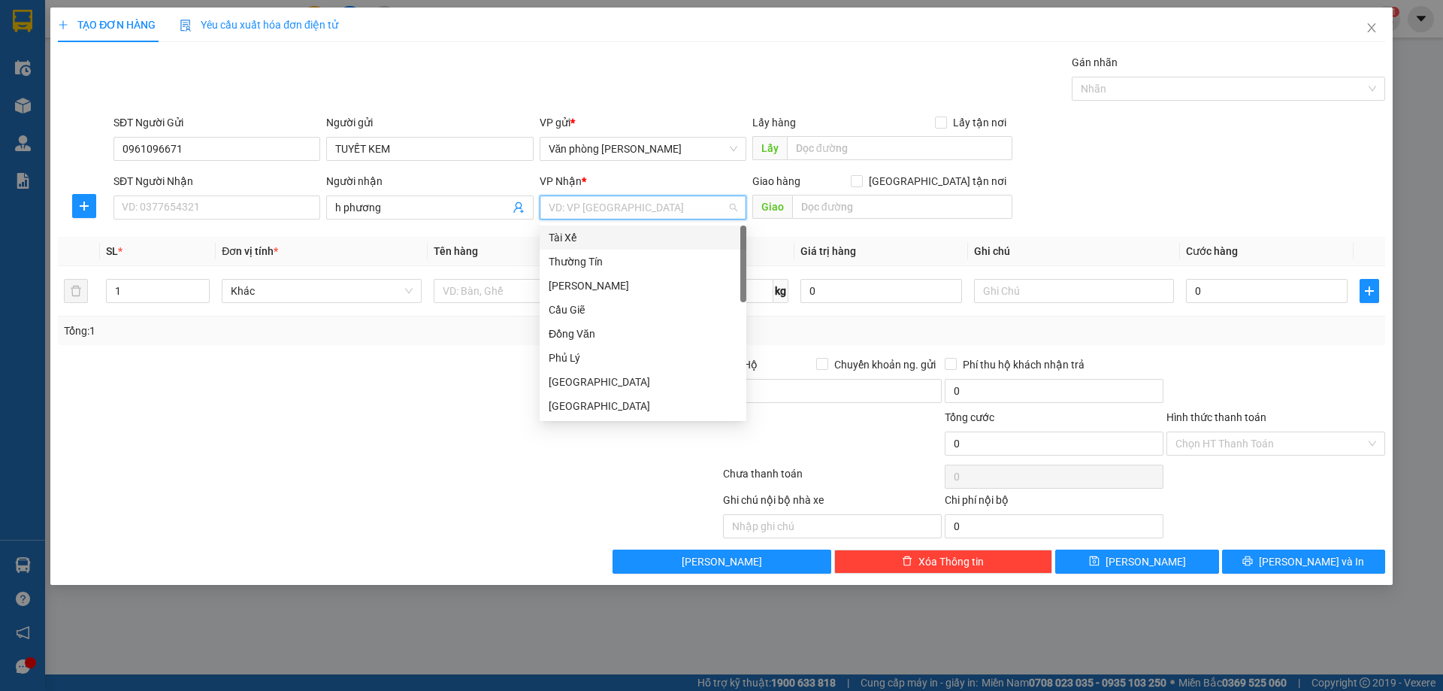
type input "b"
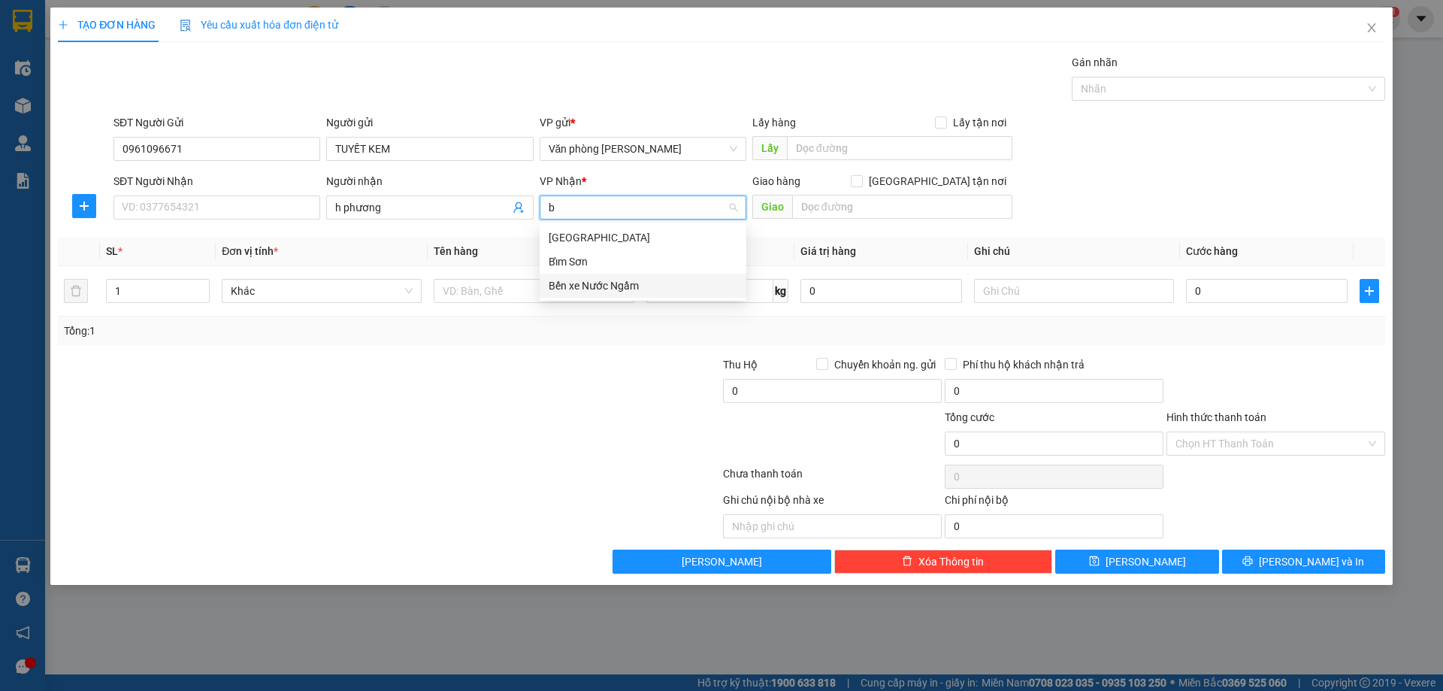
click at [564, 285] on div "Bến xe Nước Ngầm" at bounding box center [643, 285] width 189 height 17
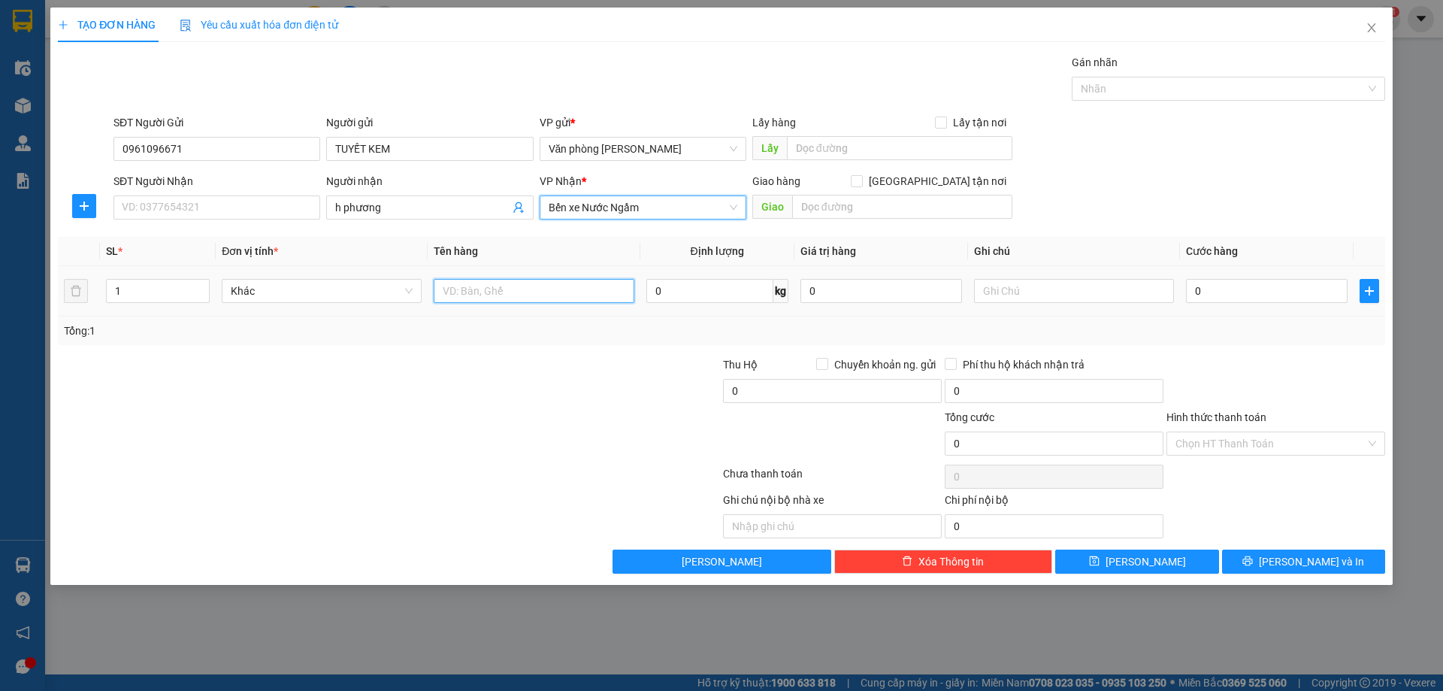
click at [520, 290] on input "text" at bounding box center [534, 291] width 200 height 24
type input "xốp"
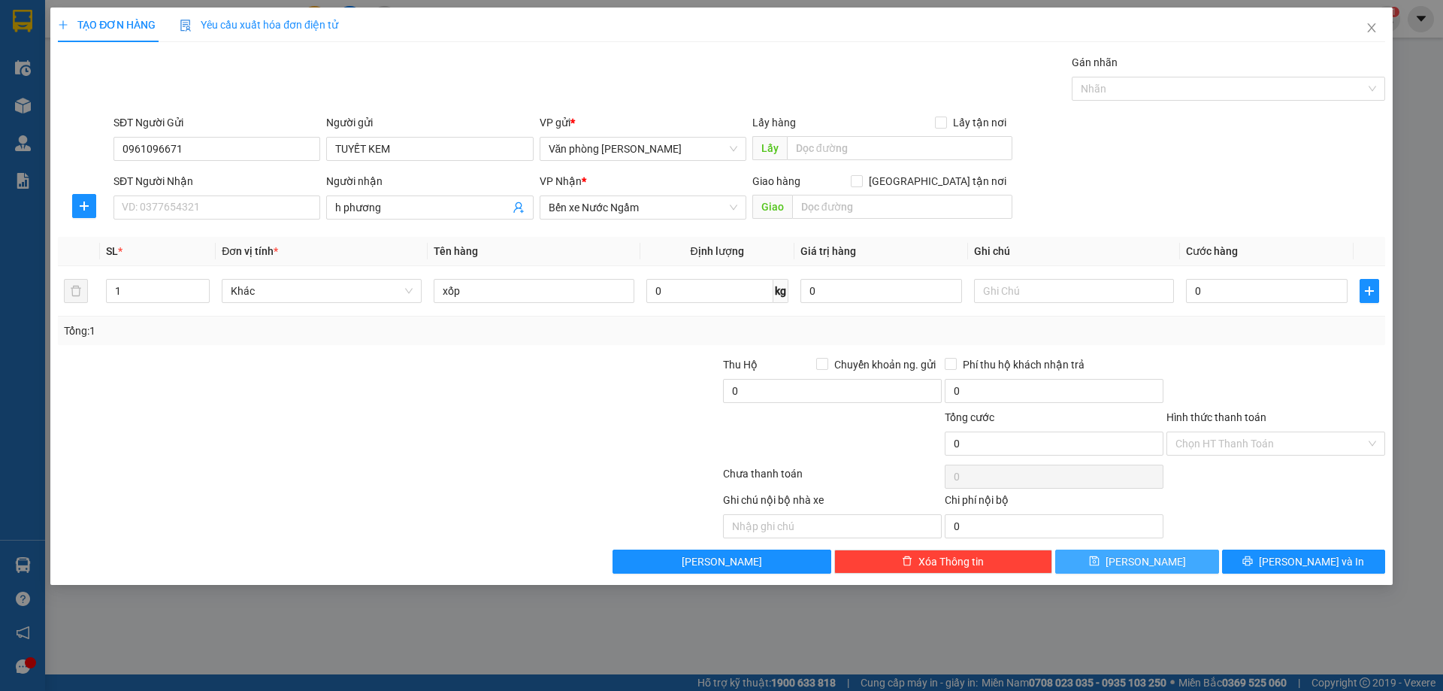
click at [1147, 564] on span "[PERSON_NAME]" at bounding box center [1146, 561] width 80 height 17
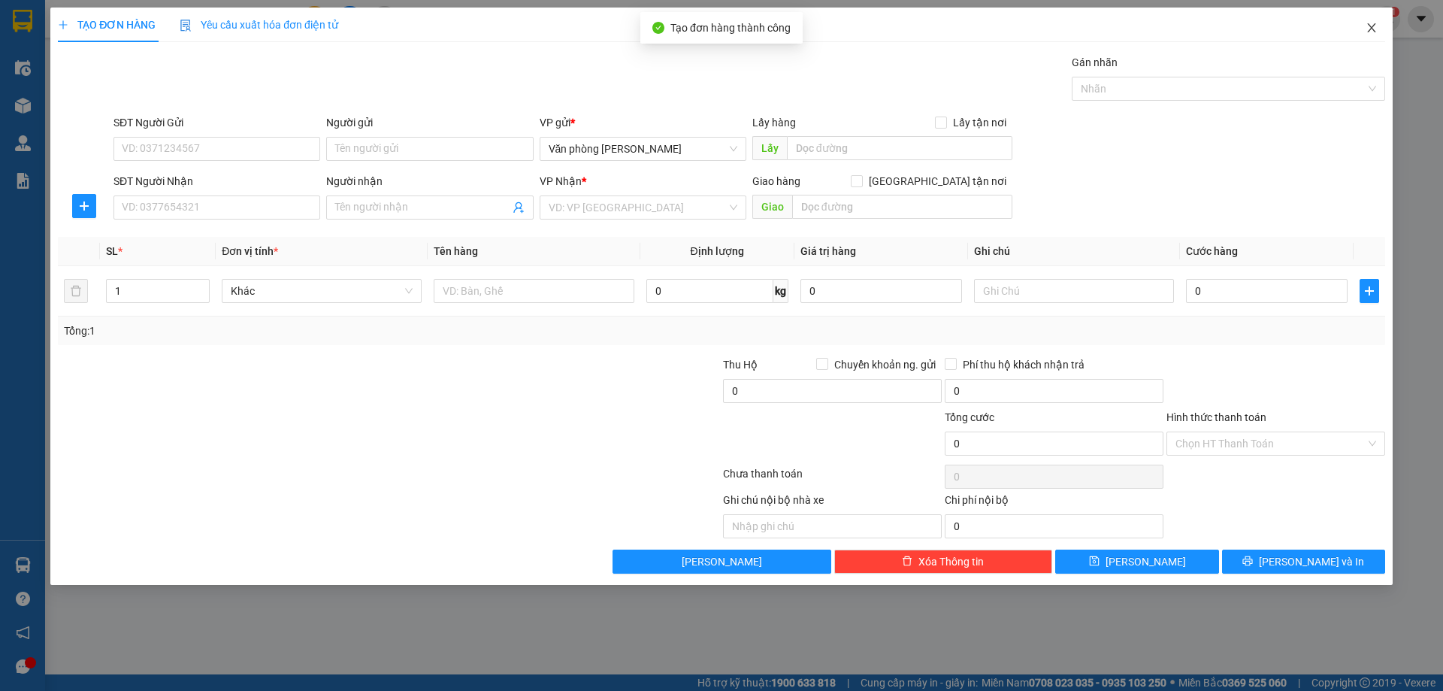
click at [1378, 30] on span "Close" at bounding box center [1372, 29] width 42 height 42
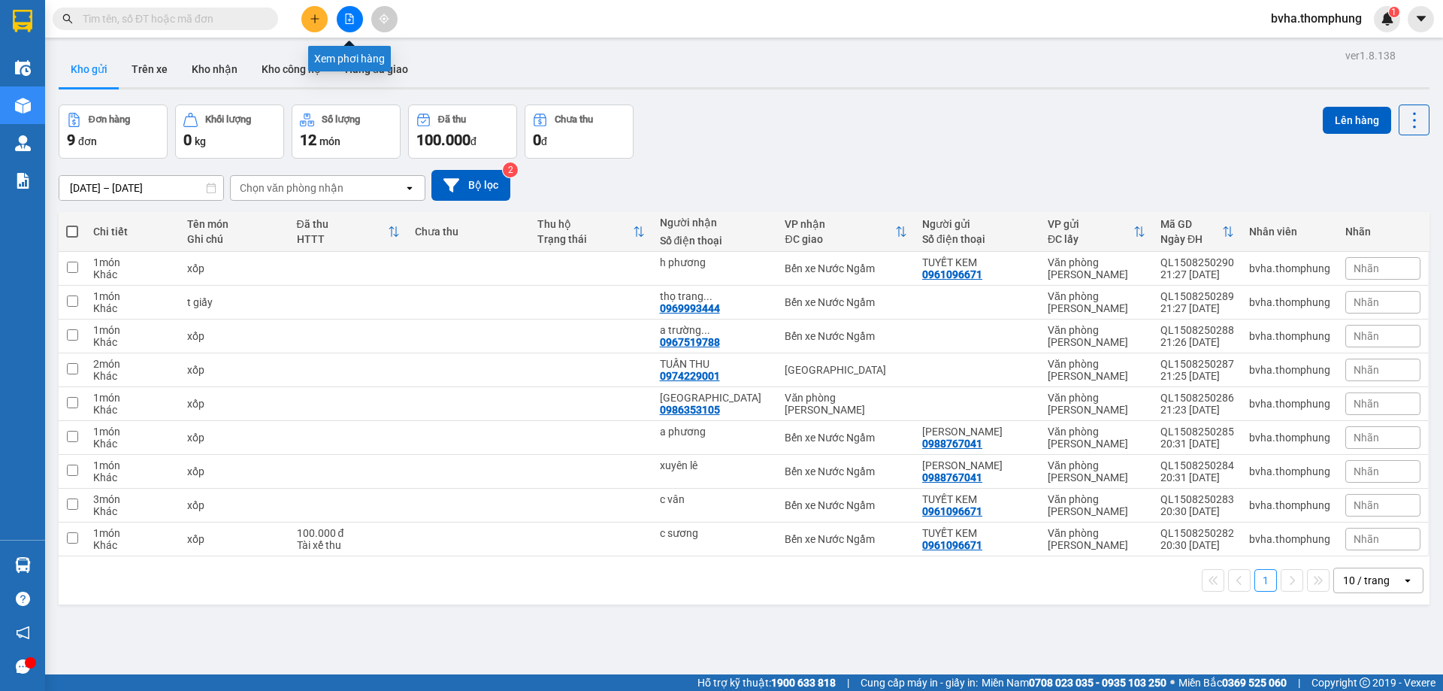
click at [343, 27] on button at bounding box center [350, 19] width 26 height 26
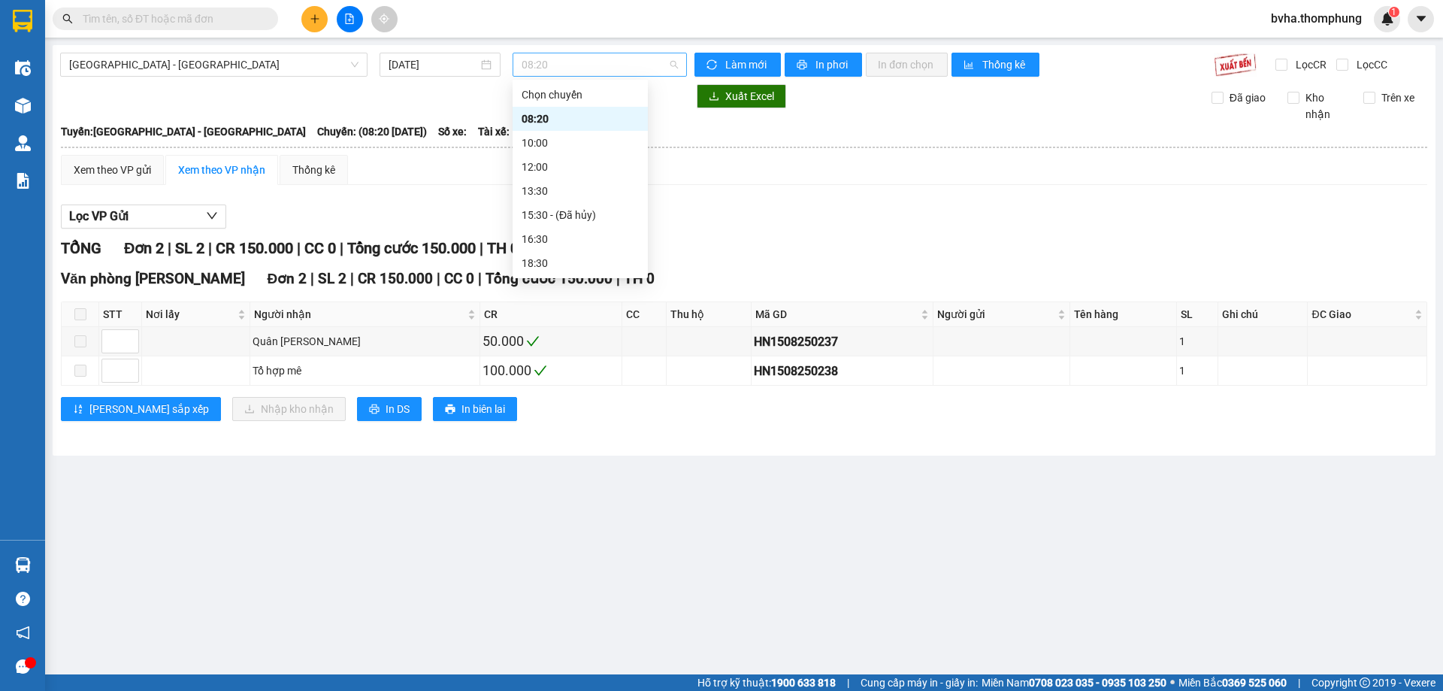
click at [585, 60] on span "08:20" at bounding box center [600, 64] width 156 height 23
click at [552, 138] on div "10:00" at bounding box center [580, 143] width 117 height 17
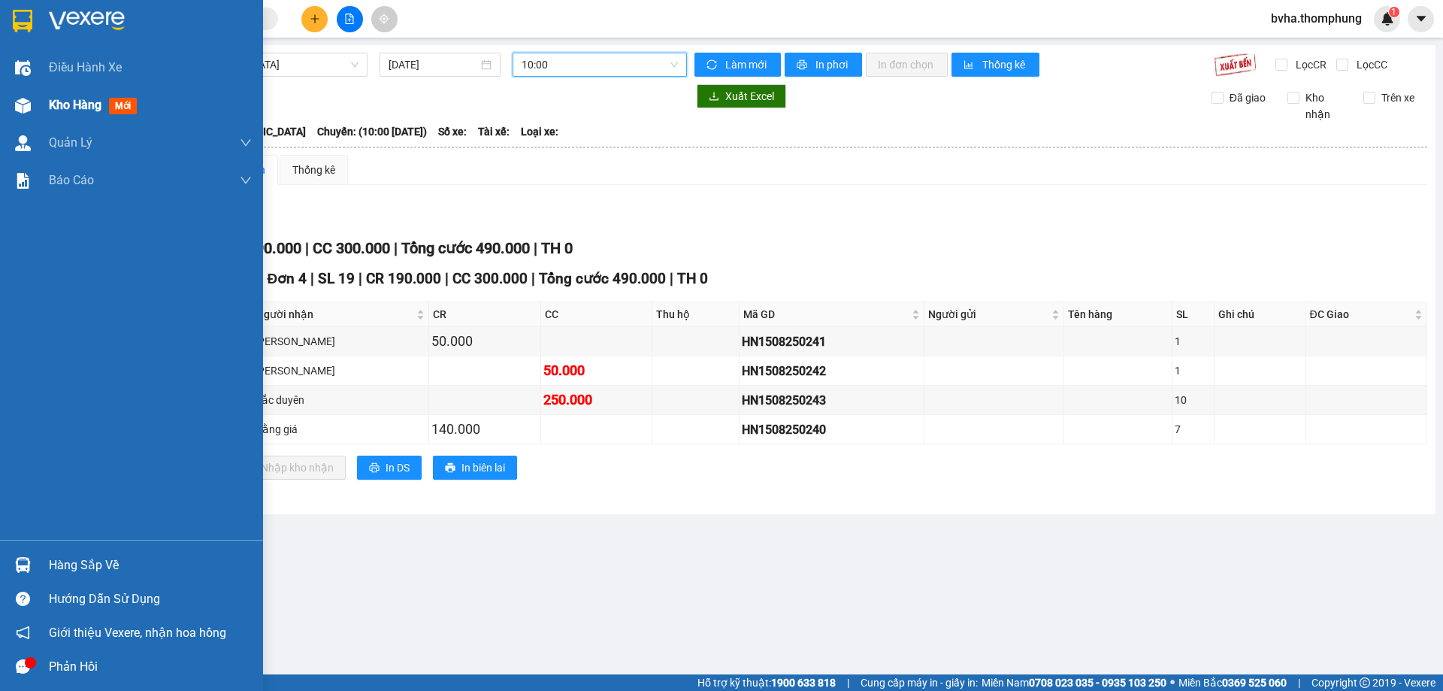
click at [33, 110] on div at bounding box center [23, 105] width 26 height 26
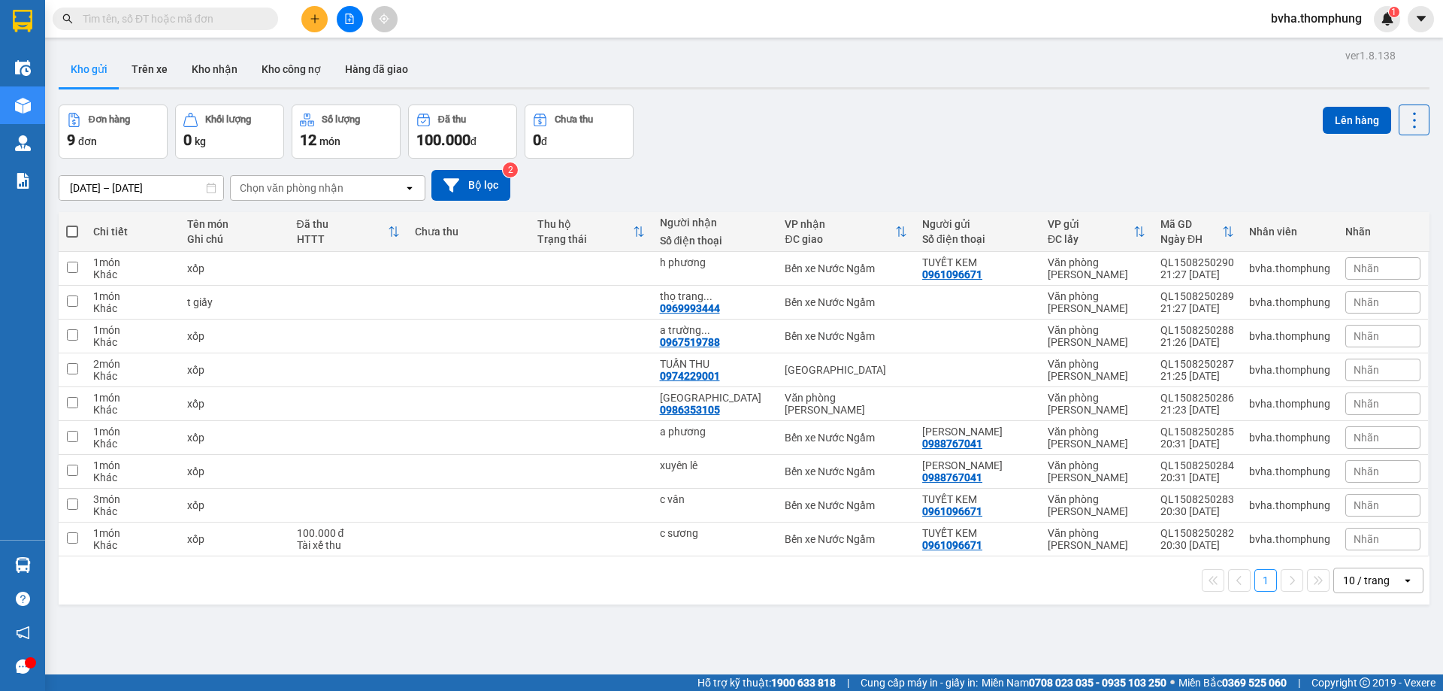
click at [68, 228] on span at bounding box center [72, 231] width 12 height 12
click at [72, 224] on input "checkbox" at bounding box center [72, 224] width 0 height 0
checkbox input "true"
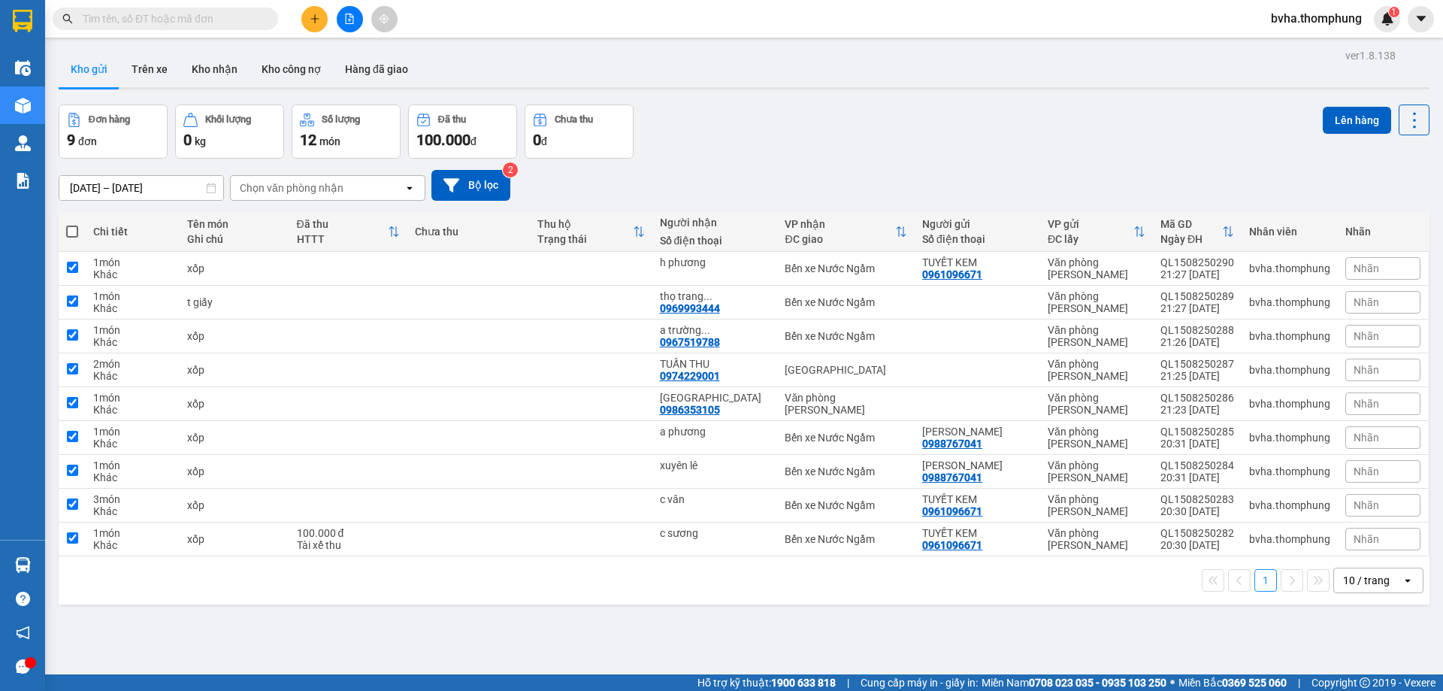
checkbox input "true"
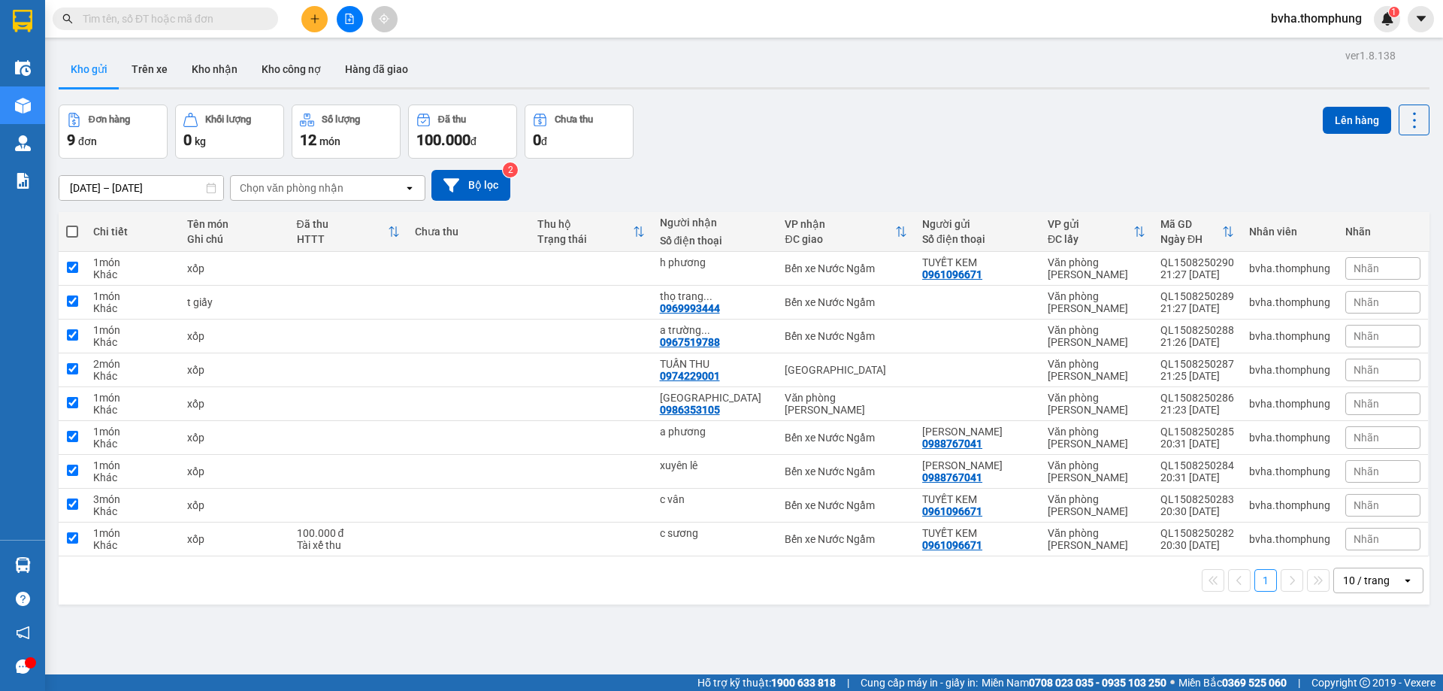
checkbox input "true"
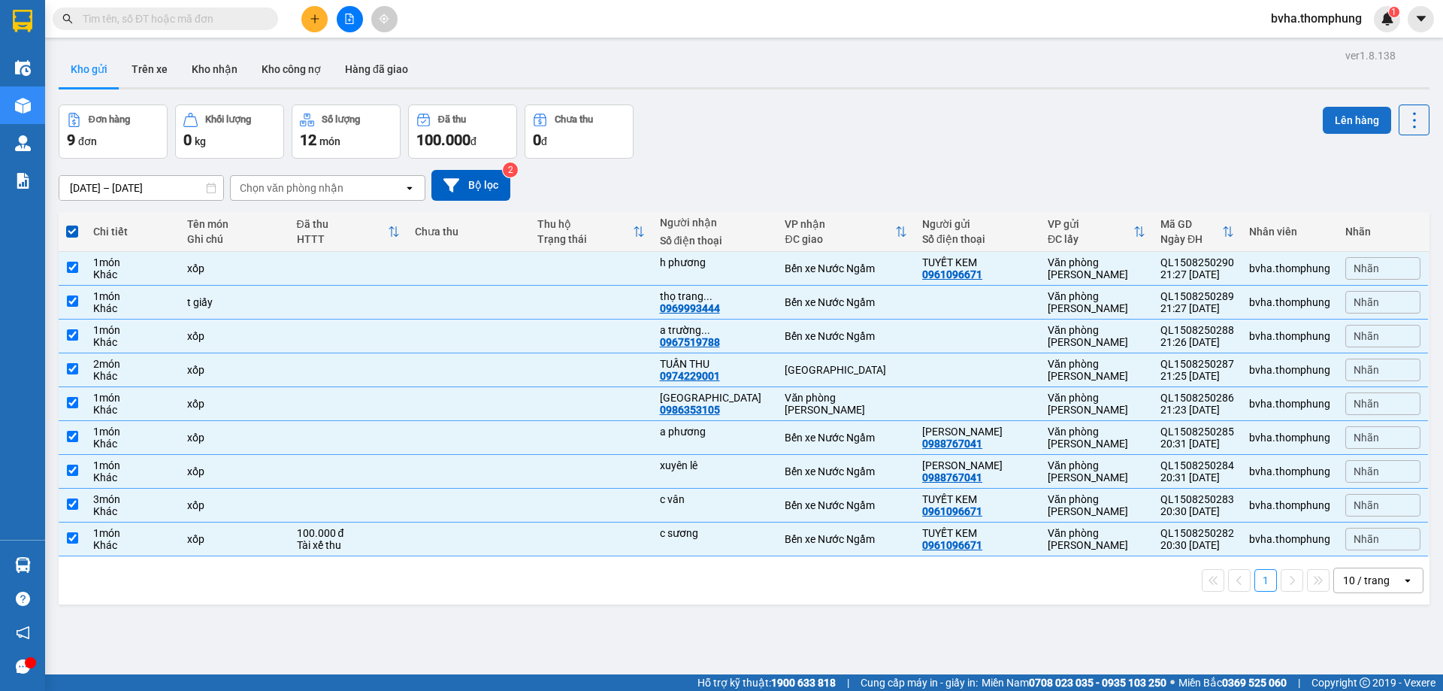
click at [1332, 122] on button "Lên hàng" at bounding box center [1357, 120] width 68 height 27
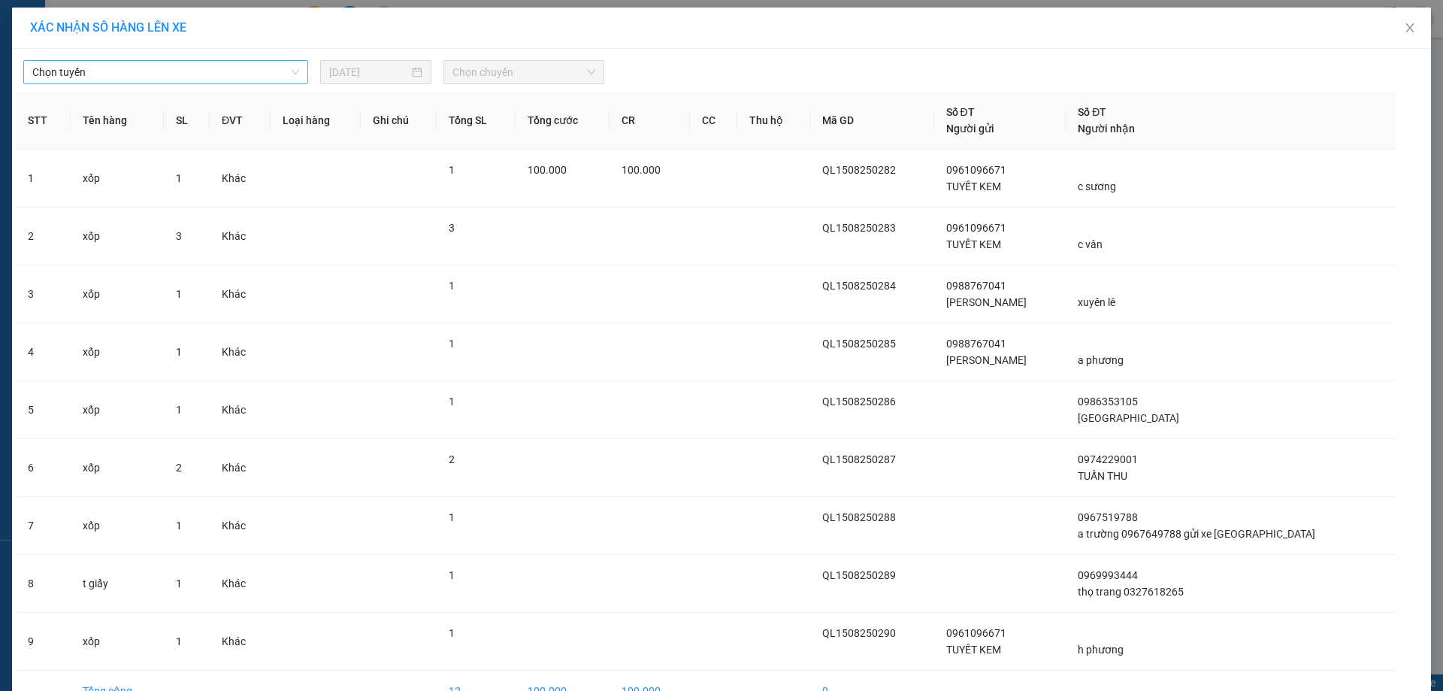
click at [265, 66] on span "Chọn tuyến" at bounding box center [165, 72] width 267 height 23
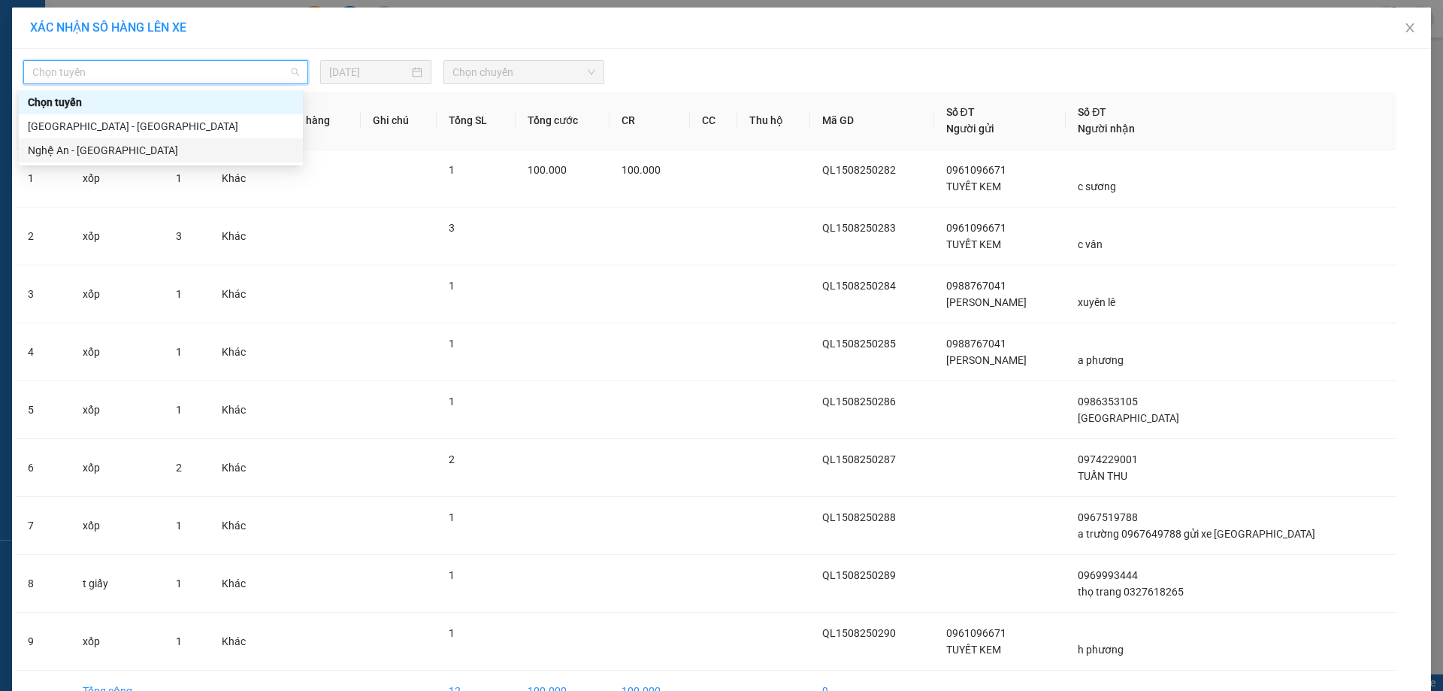
click at [135, 144] on div "Nghệ An - [GEOGRAPHIC_DATA]" at bounding box center [161, 150] width 266 height 17
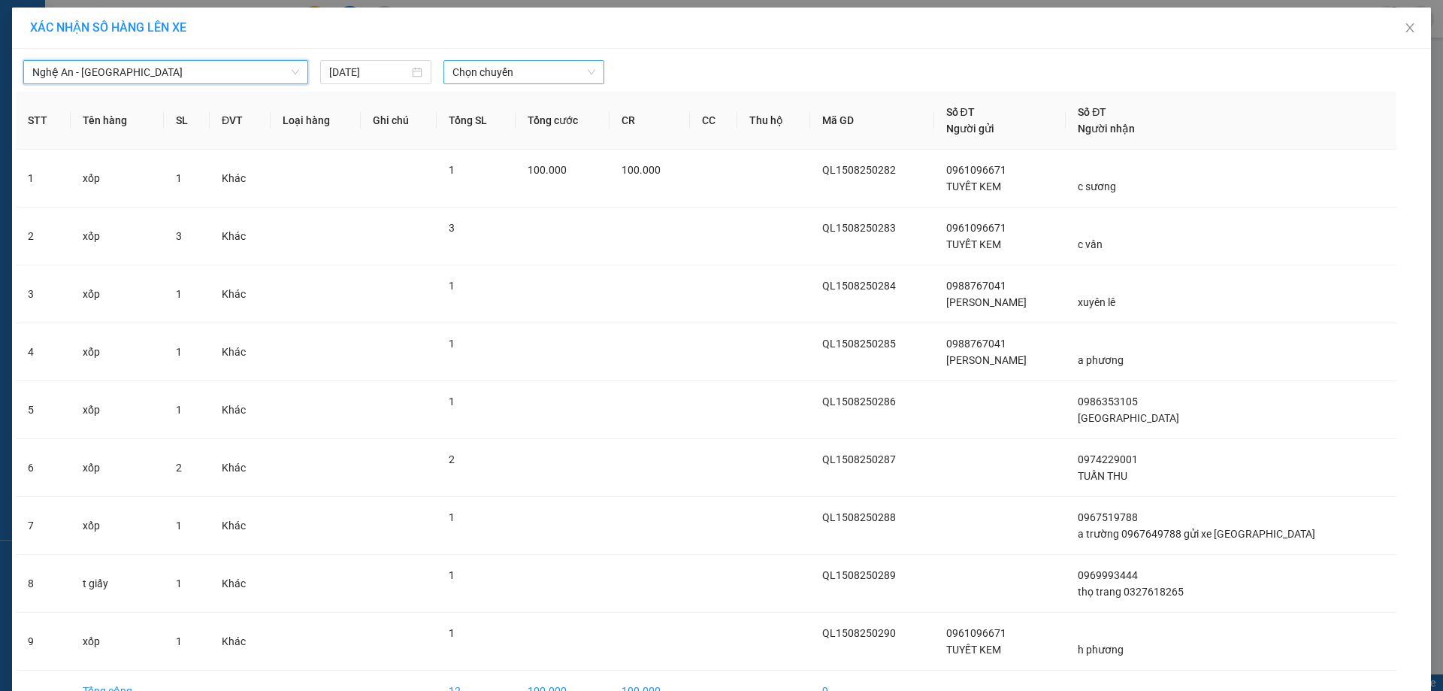
click at [557, 74] on span "Chọn chuyến" at bounding box center [523, 72] width 143 height 23
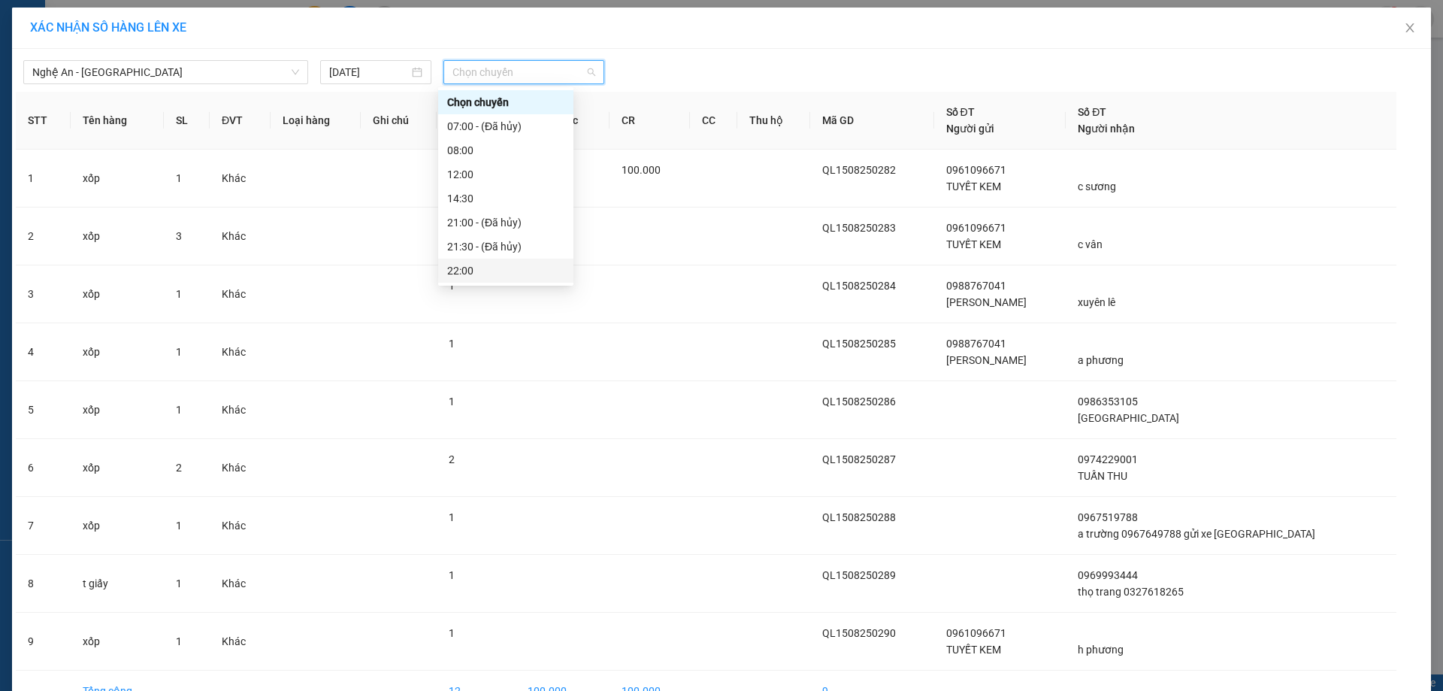
click at [479, 264] on div "22:00" at bounding box center [505, 270] width 117 height 17
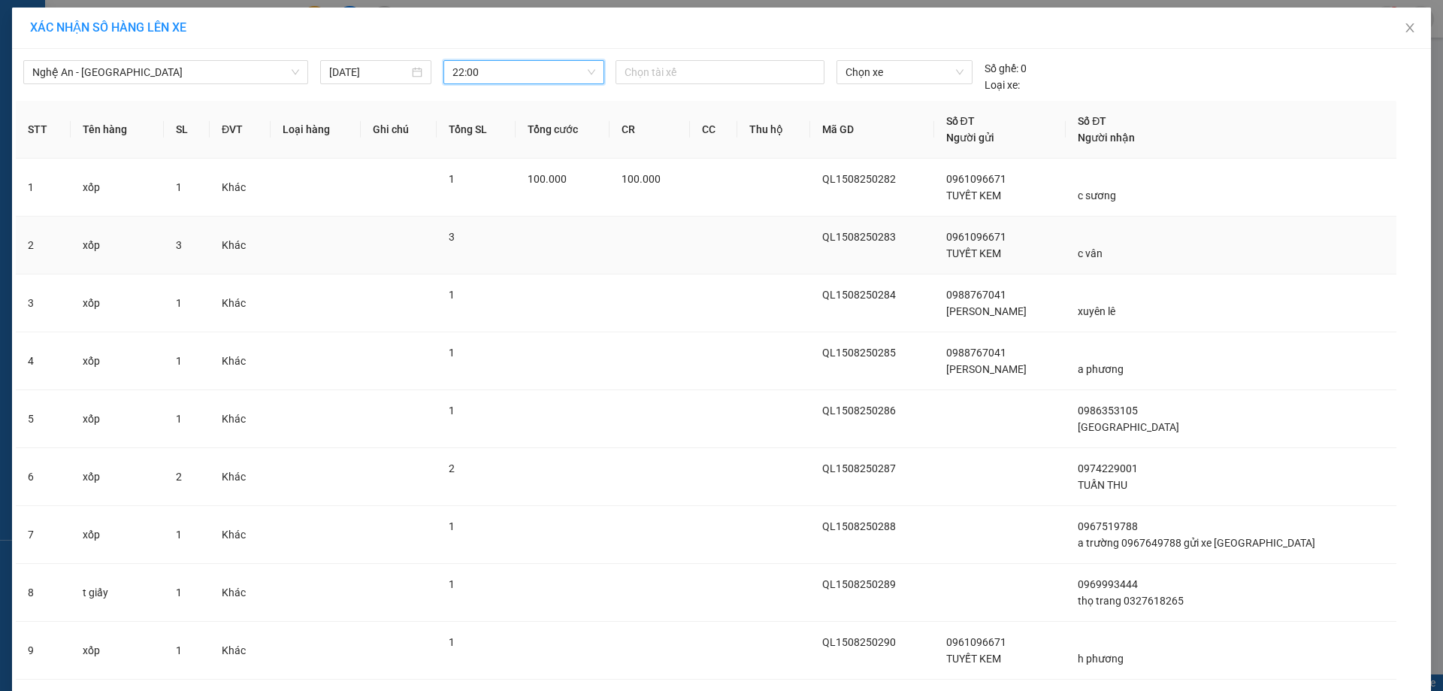
scroll to position [98, 0]
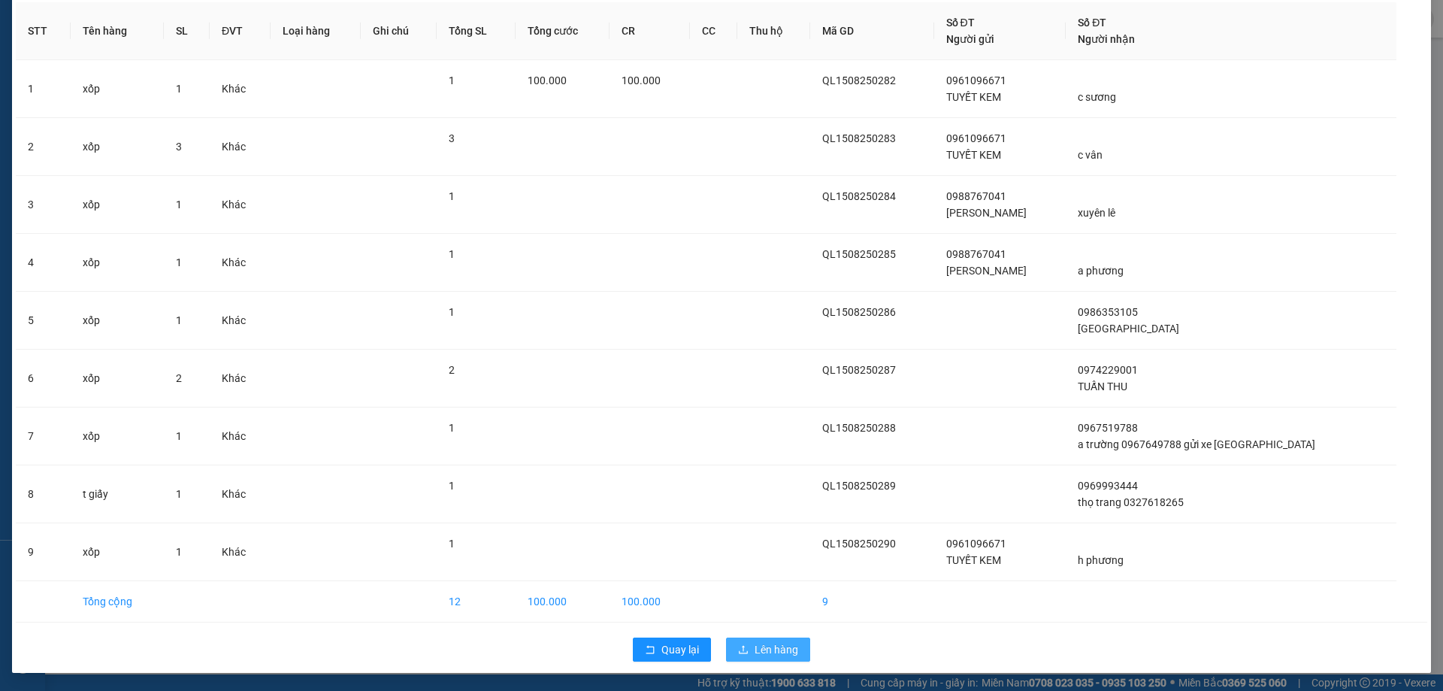
click at [773, 649] on span "Lên hàng" at bounding box center [777, 649] width 44 height 17
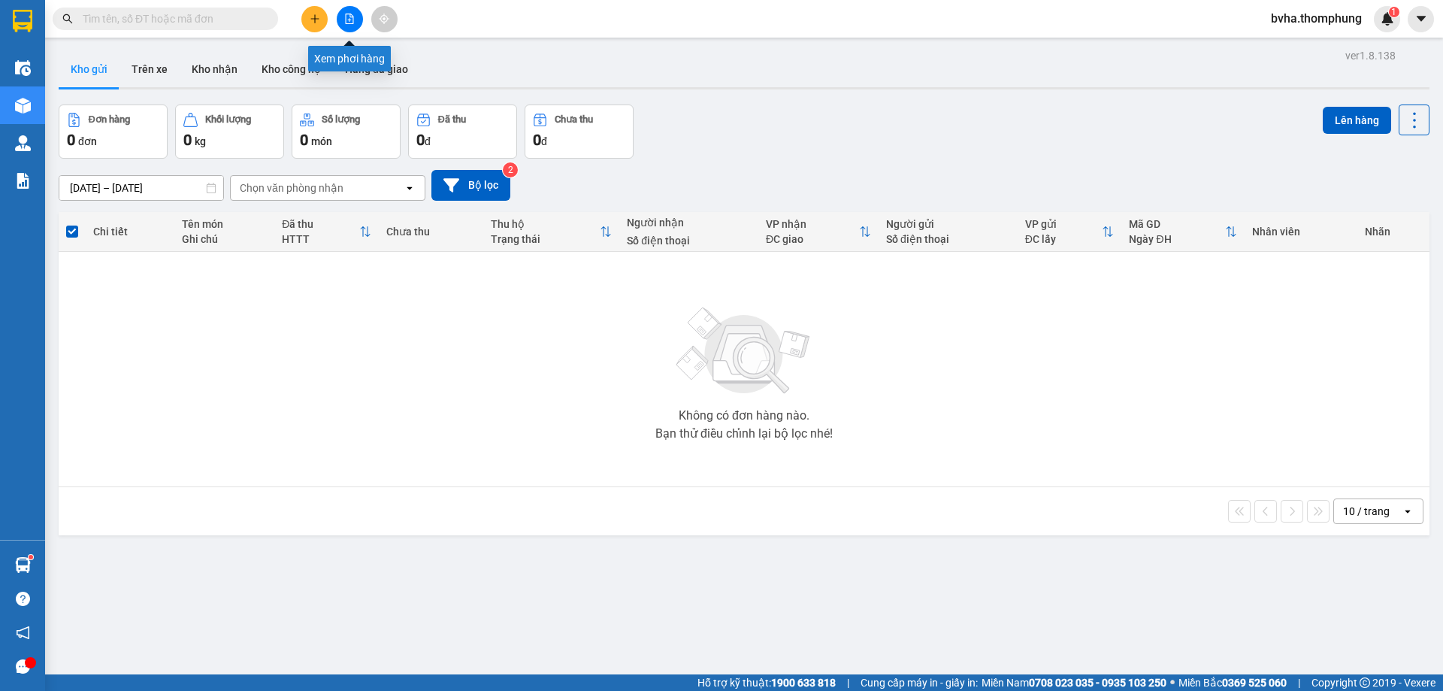
click at [349, 17] on icon "file-add" at bounding box center [349, 19] width 11 height 11
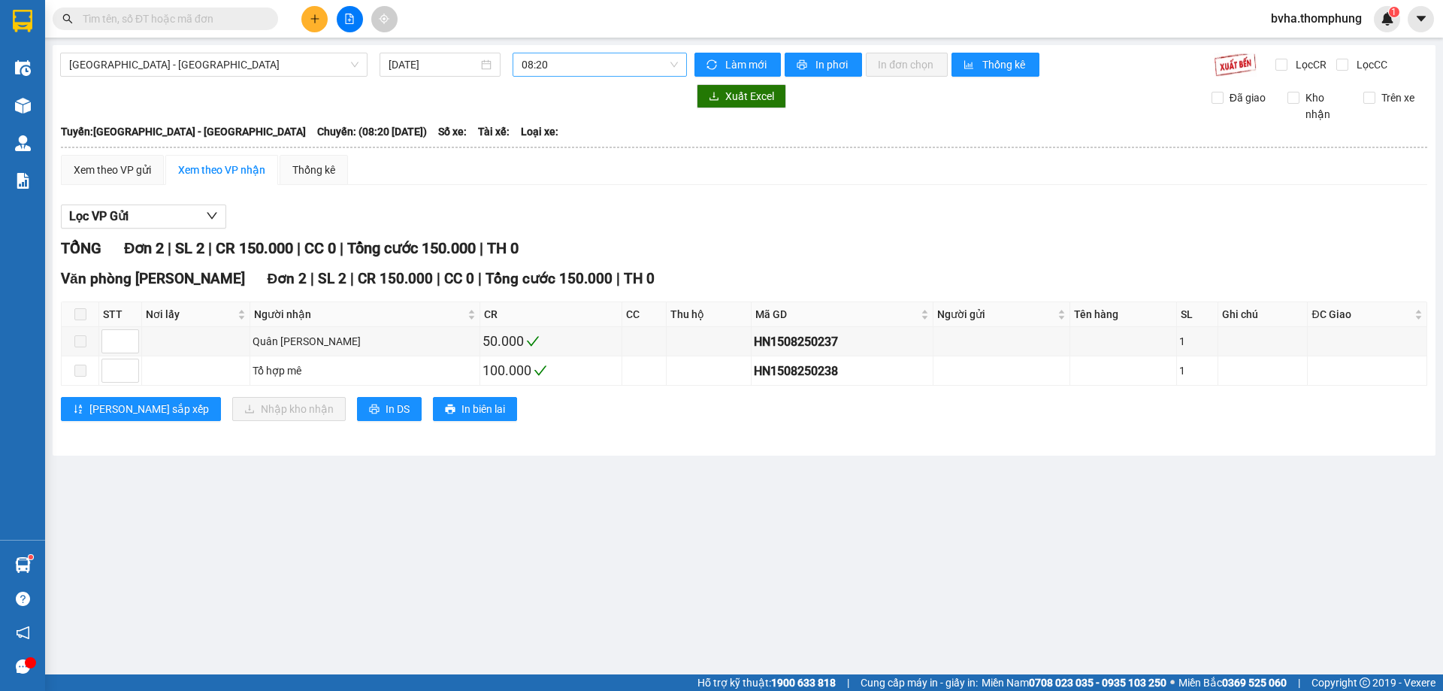
click at [582, 64] on span "08:20" at bounding box center [600, 64] width 156 height 23
click at [562, 146] on div "10:00" at bounding box center [580, 143] width 117 height 17
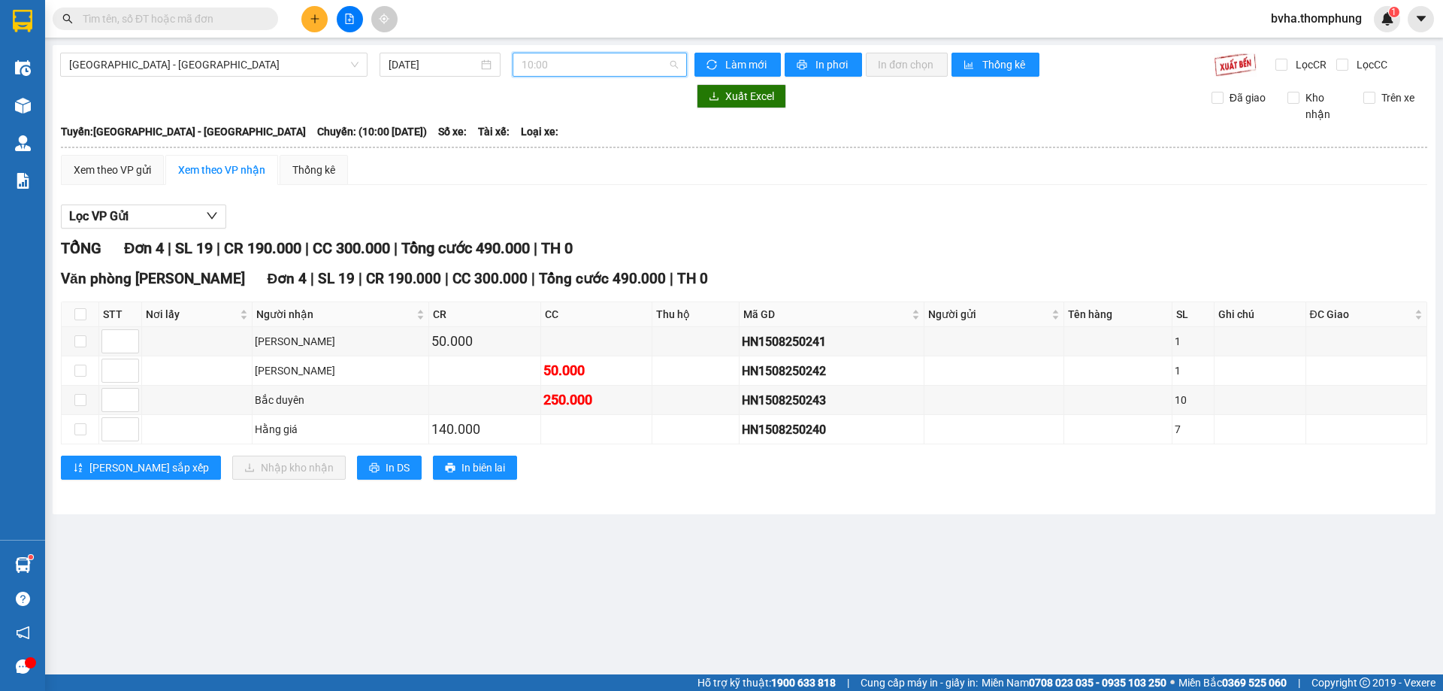
click at [613, 56] on span "10:00" at bounding box center [600, 64] width 156 height 23
click at [540, 123] on div "08:20" at bounding box center [580, 118] width 117 height 17
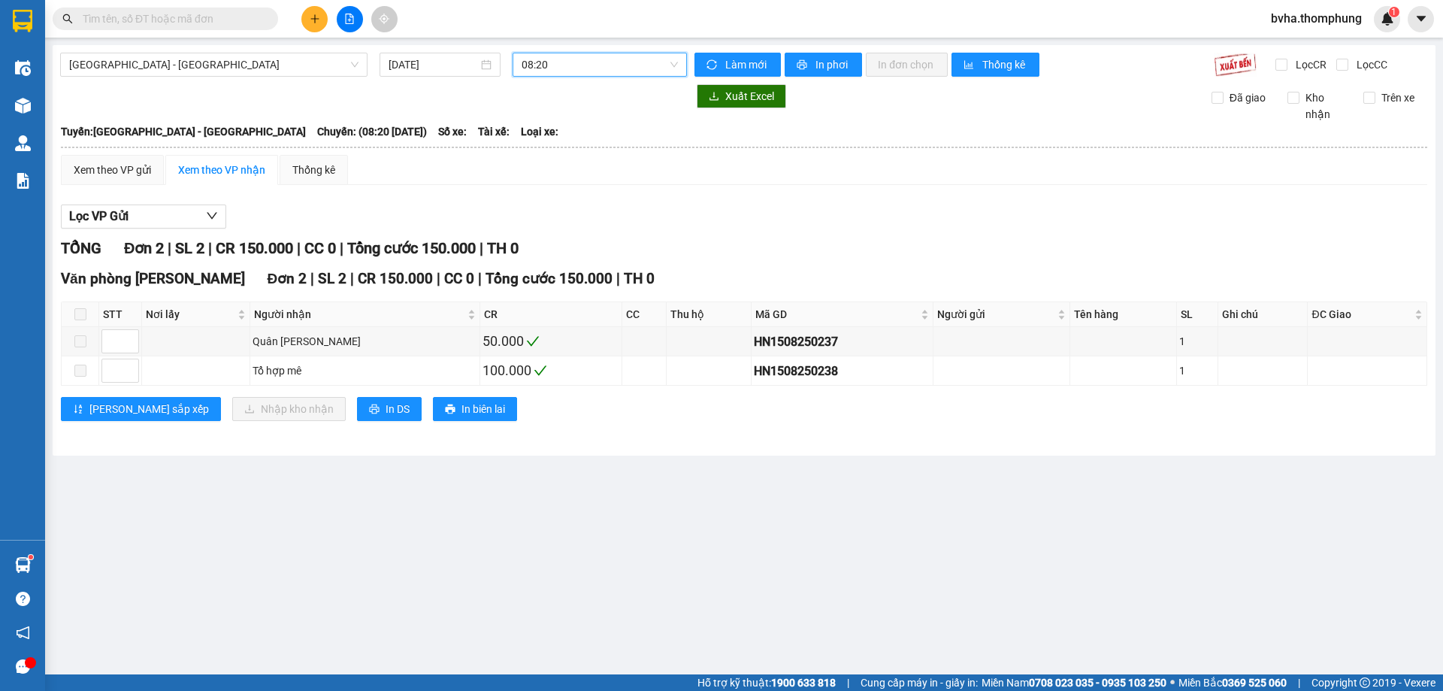
click at [597, 68] on span "08:20" at bounding box center [600, 64] width 156 height 23
